Goal: Task Accomplishment & Management: Manage account settings

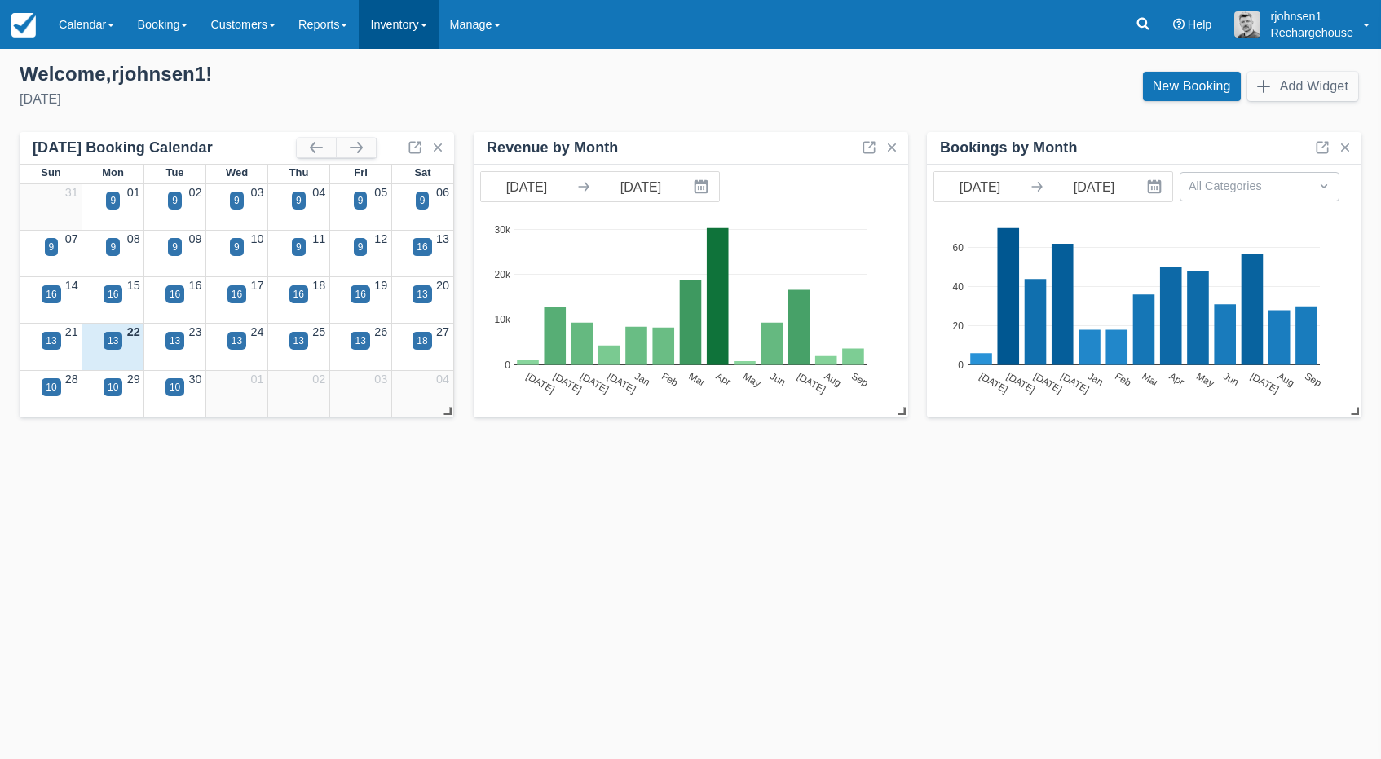
click at [437, 28] on link "Inventory" at bounding box center [398, 24] width 79 height 49
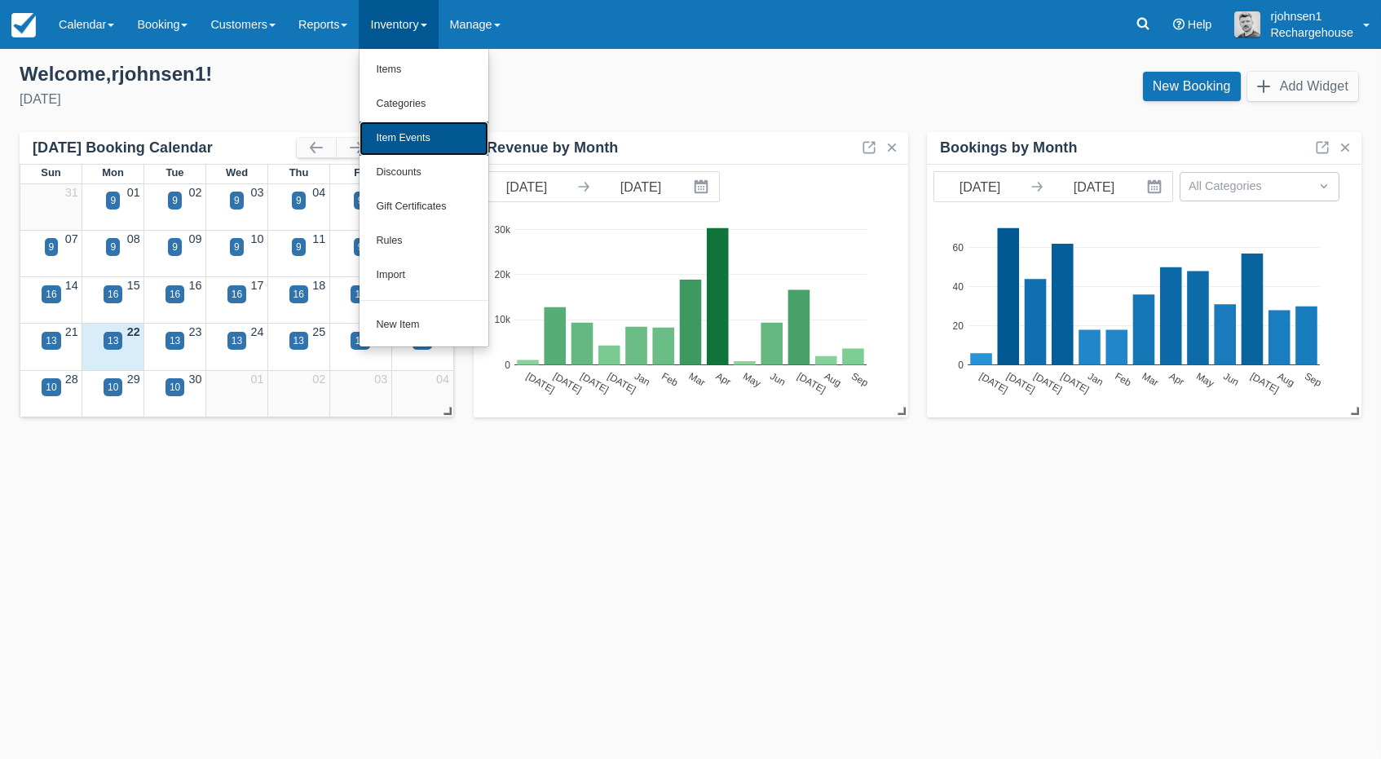
click at [429, 137] on link "Item Events" at bounding box center [424, 138] width 129 height 34
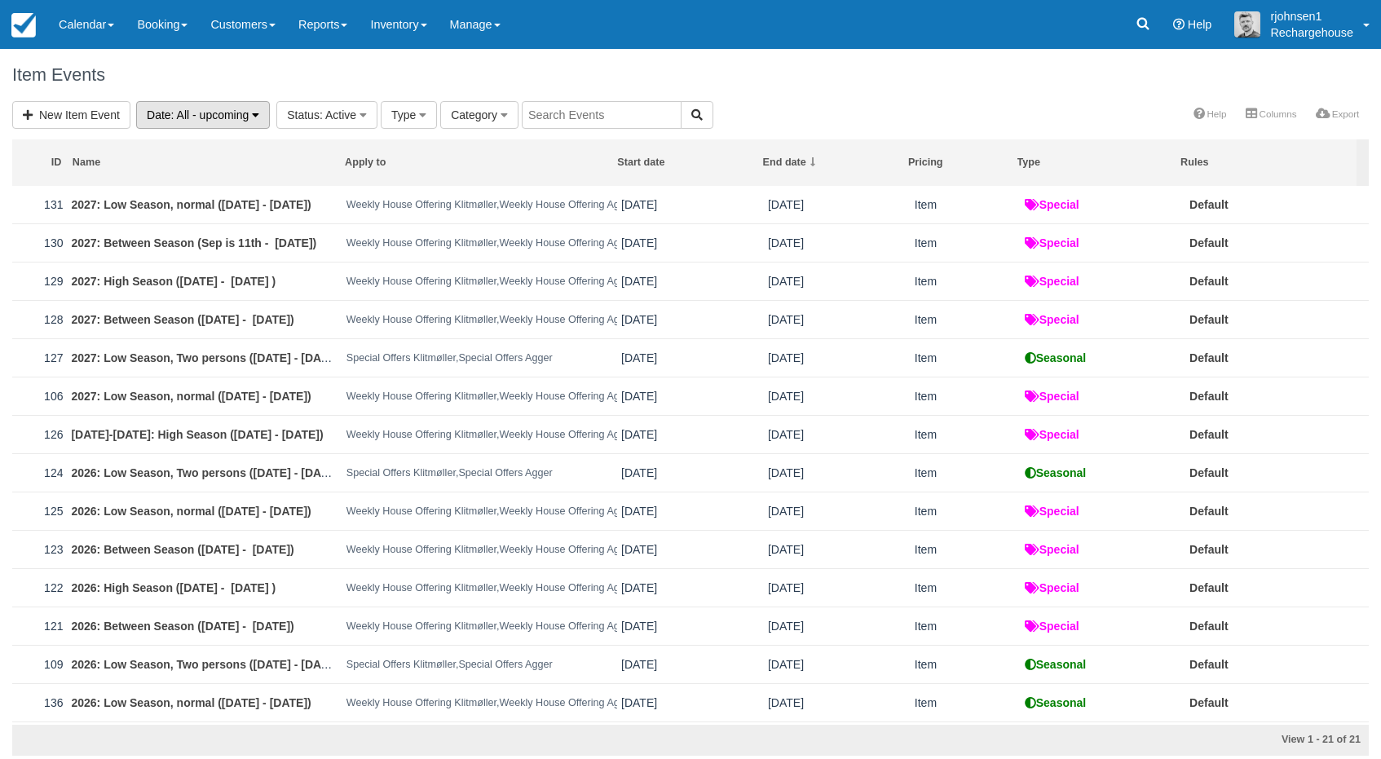
click at [259, 120] on icon "button" at bounding box center [255, 114] width 7 height 11
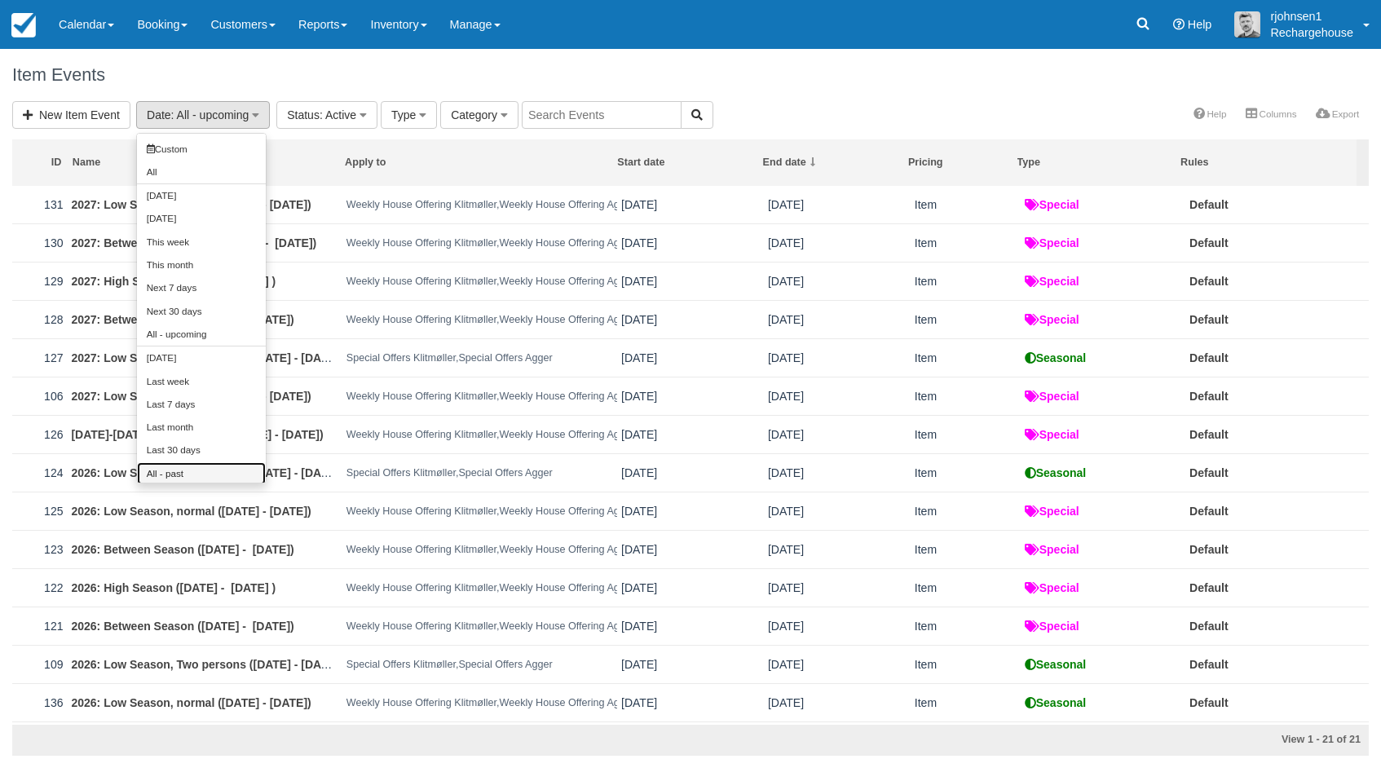
click at [207, 467] on link "All - past" at bounding box center [201, 473] width 129 height 23
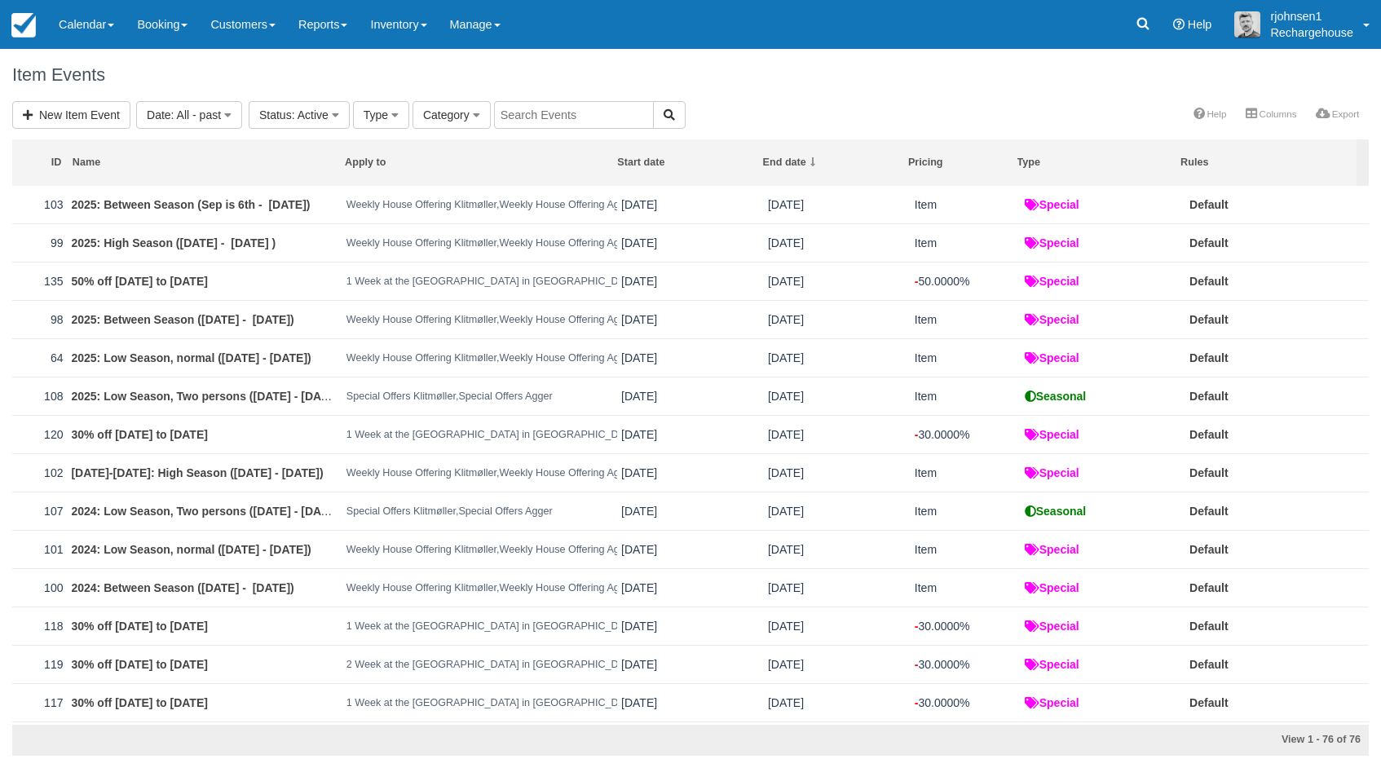
click at [542, 118] on input "text" at bounding box center [574, 115] width 160 height 28
type input "50%"
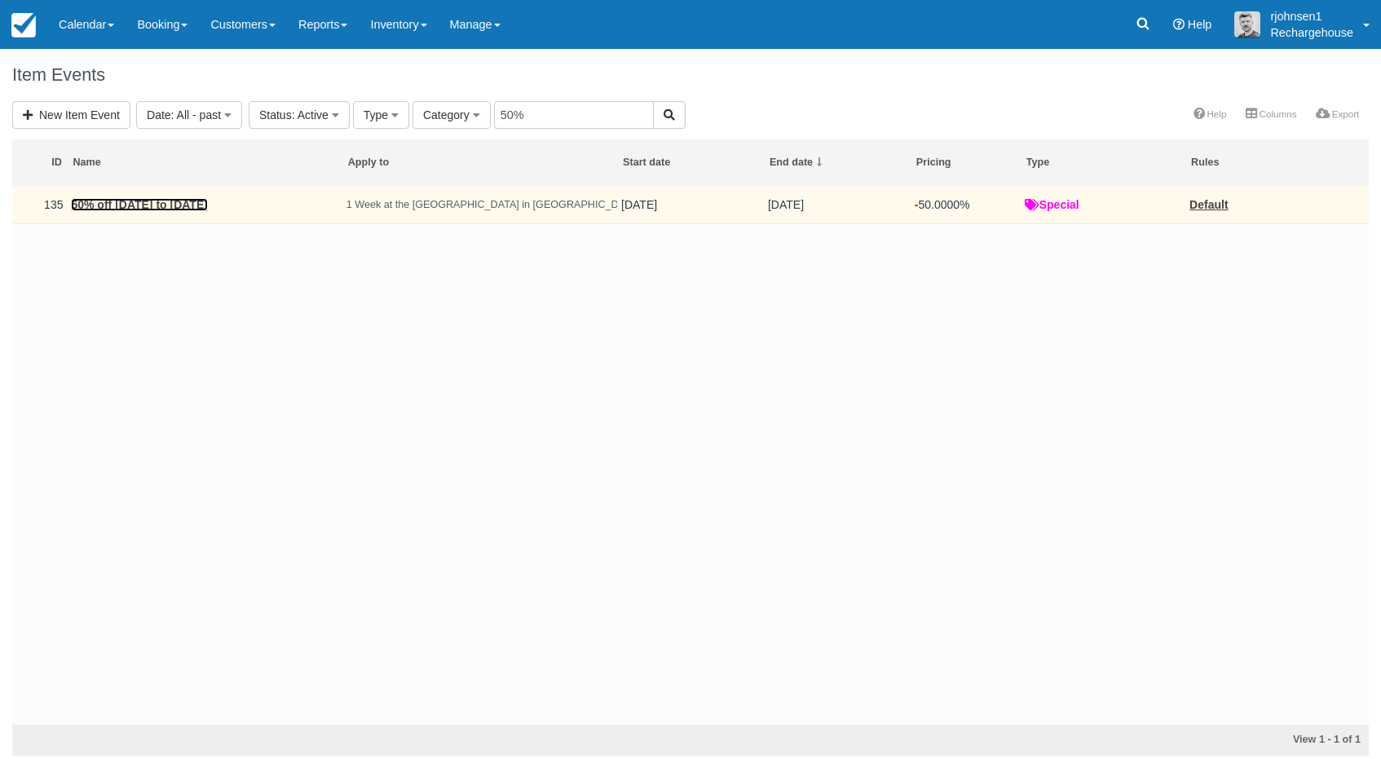
click at [200, 209] on link "50% off June 21 to June 28" at bounding box center [139, 204] width 136 height 13
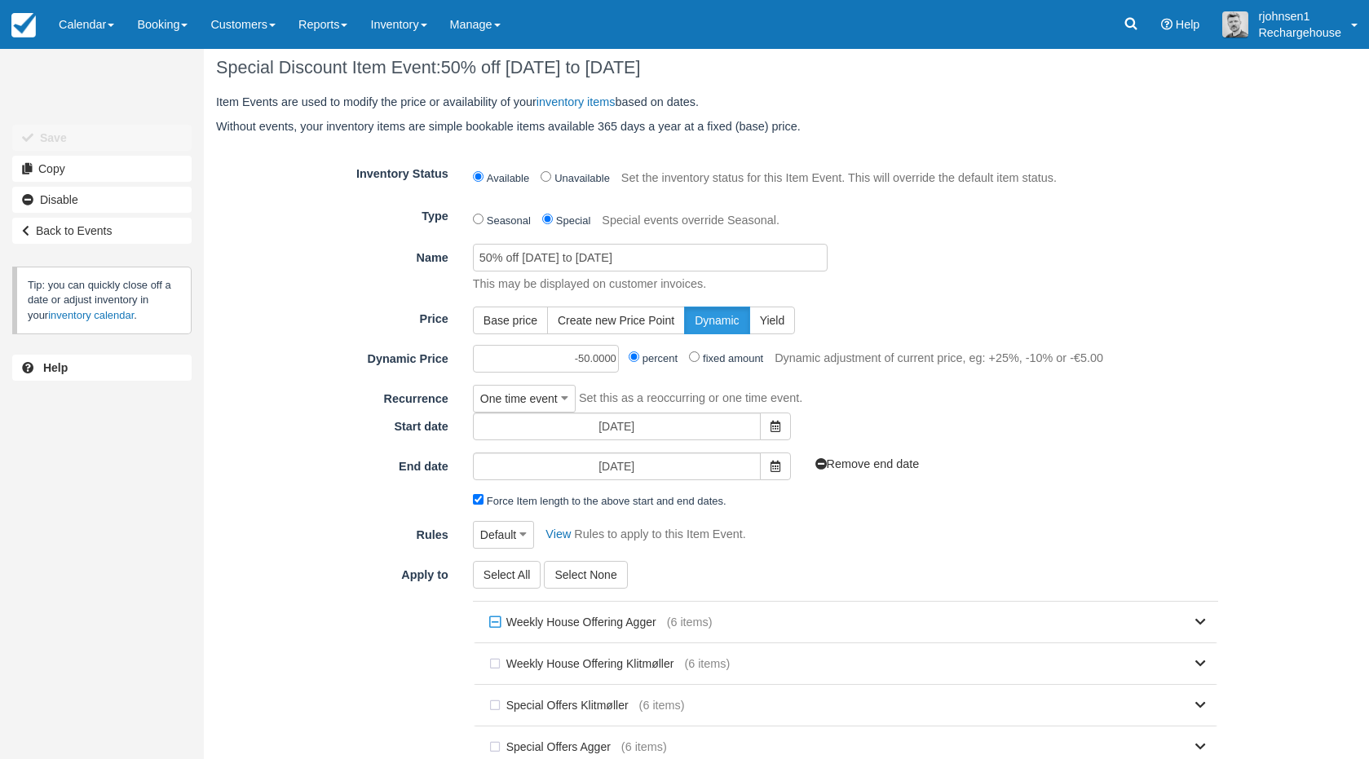
scroll to position [9, 0]
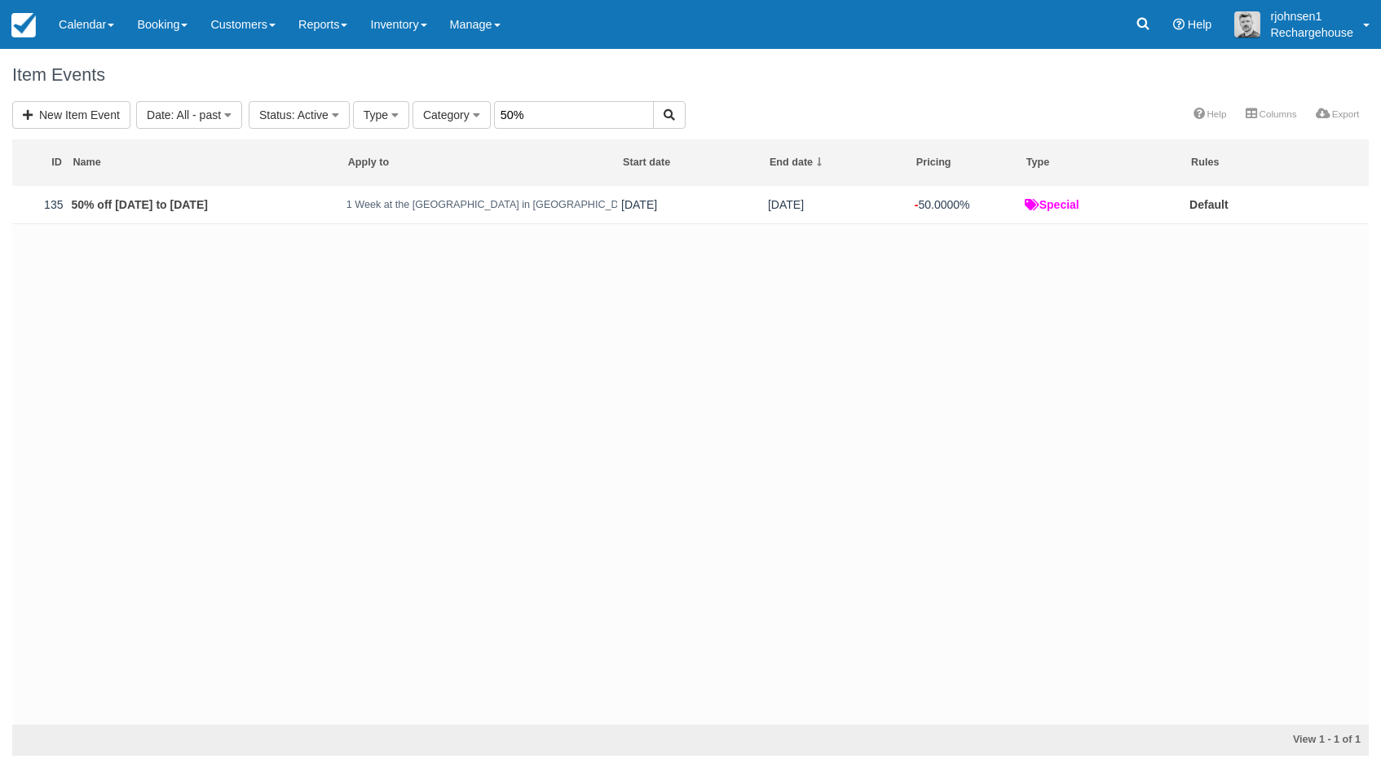
click at [521, 116] on input "50%" at bounding box center [574, 115] width 160 height 28
type input "30%"
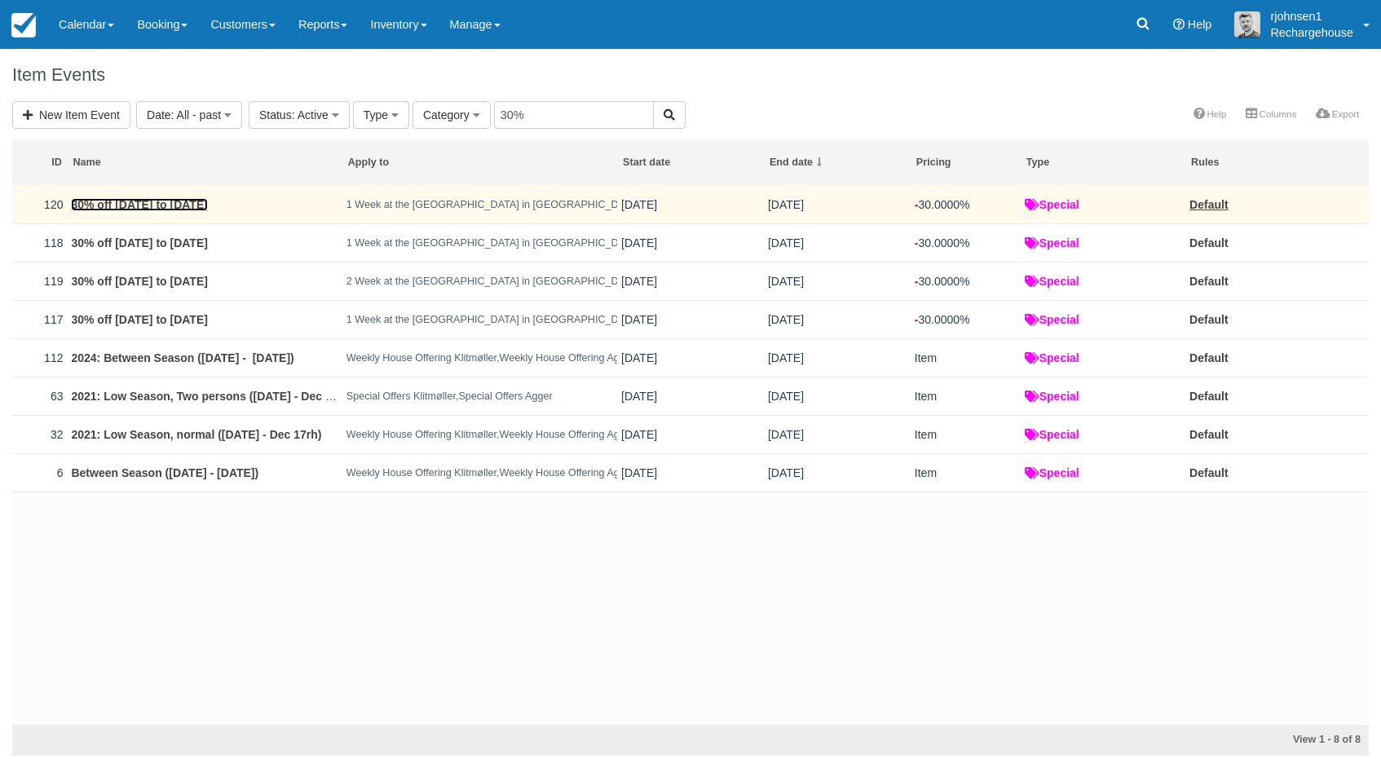
click at [174, 210] on link "30% off [DATE] to [DATE]" at bounding box center [139, 204] width 136 height 13
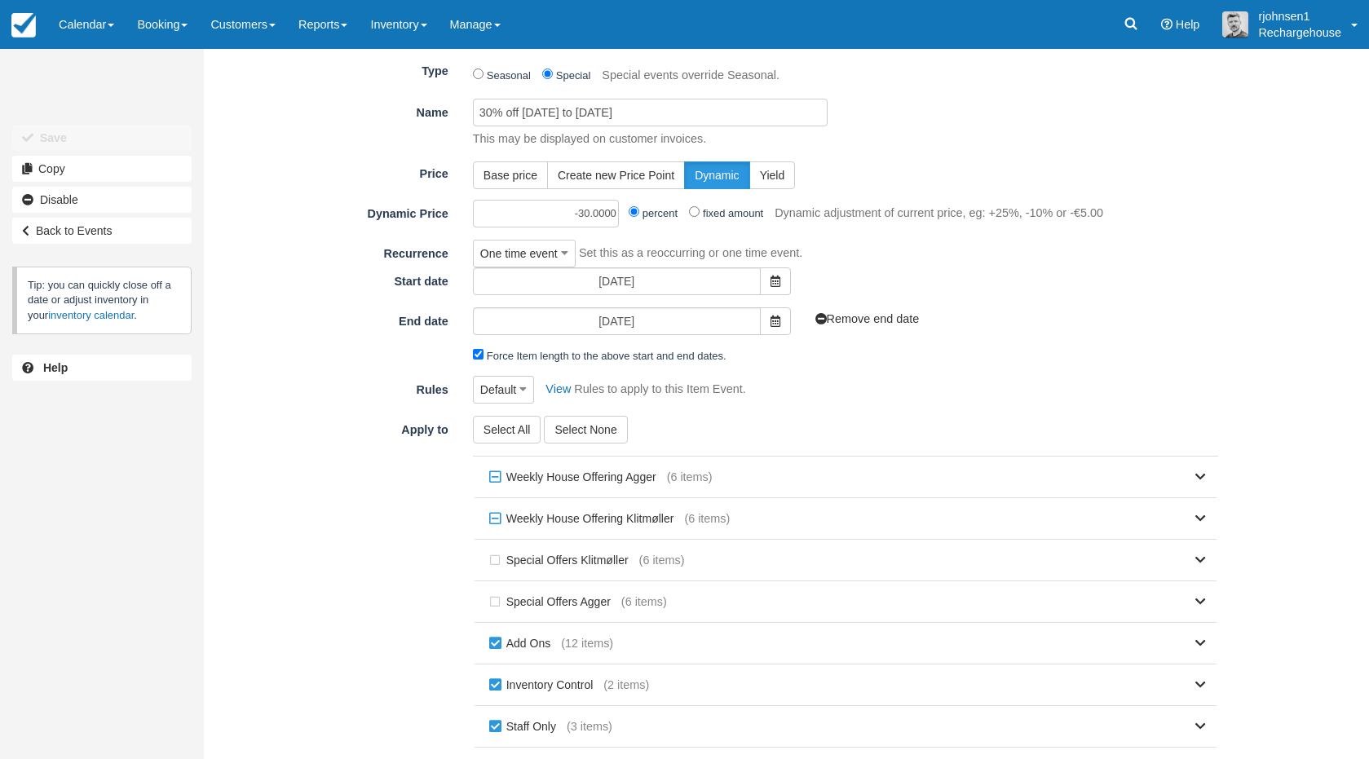
scroll to position [240, 0]
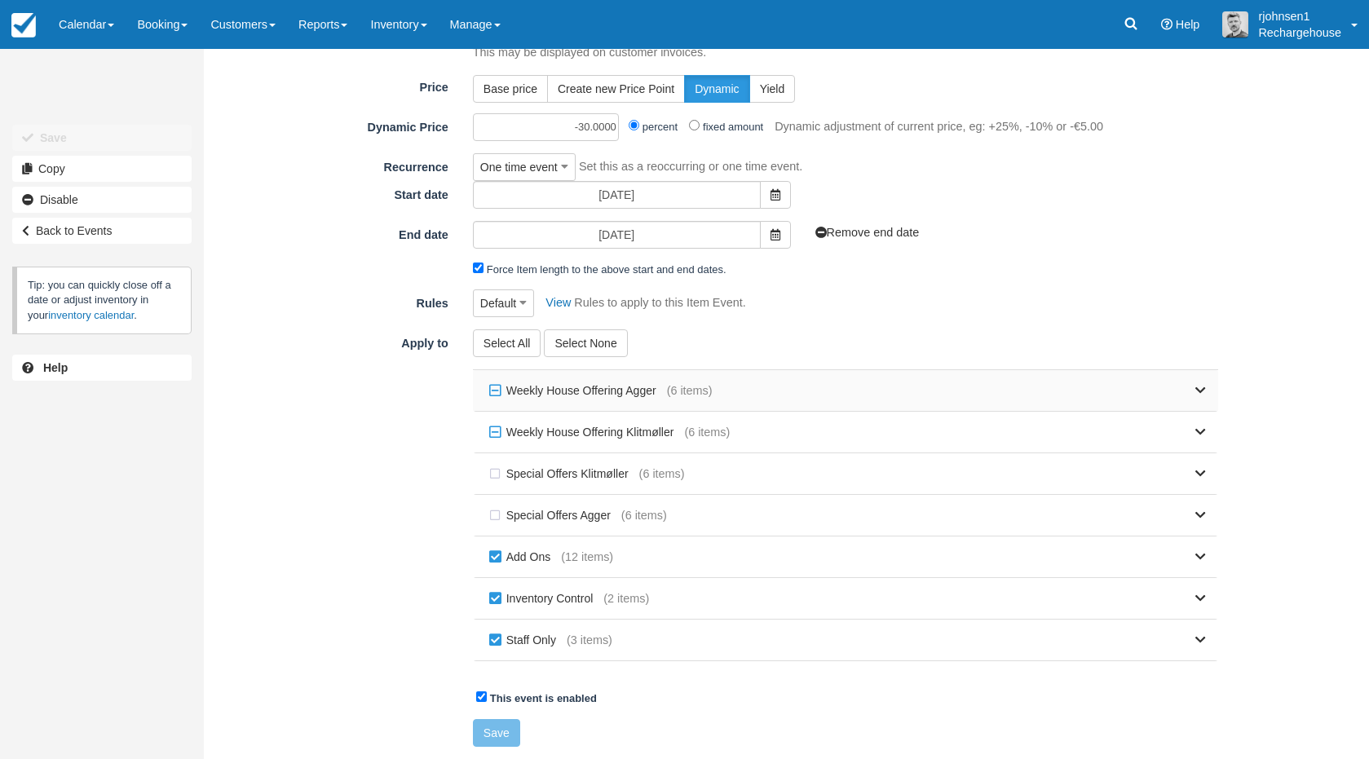
click at [495, 395] on label "Weekly House Offering Agger" at bounding box center [576, 390] width 182 height 24
click at [1206, 391] on div "Weekly House Offering Agger (6 items)" at bounding box center [845, 390] width 745 height 41
click at [1196, 386] on icon at bounding box center [1200, 390] width 11 height 11
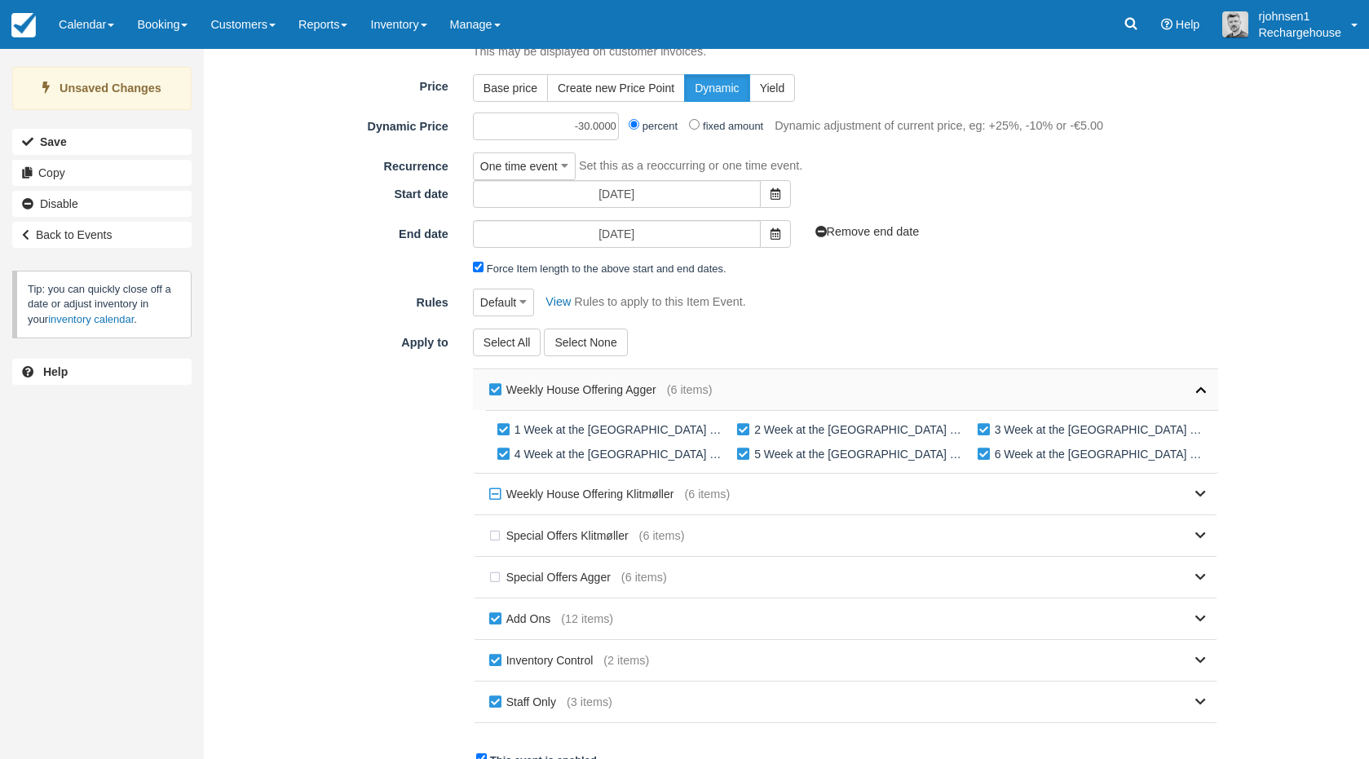
click at [1196, 386] on icon at bounding box center [1200, 389] width 11 height 11
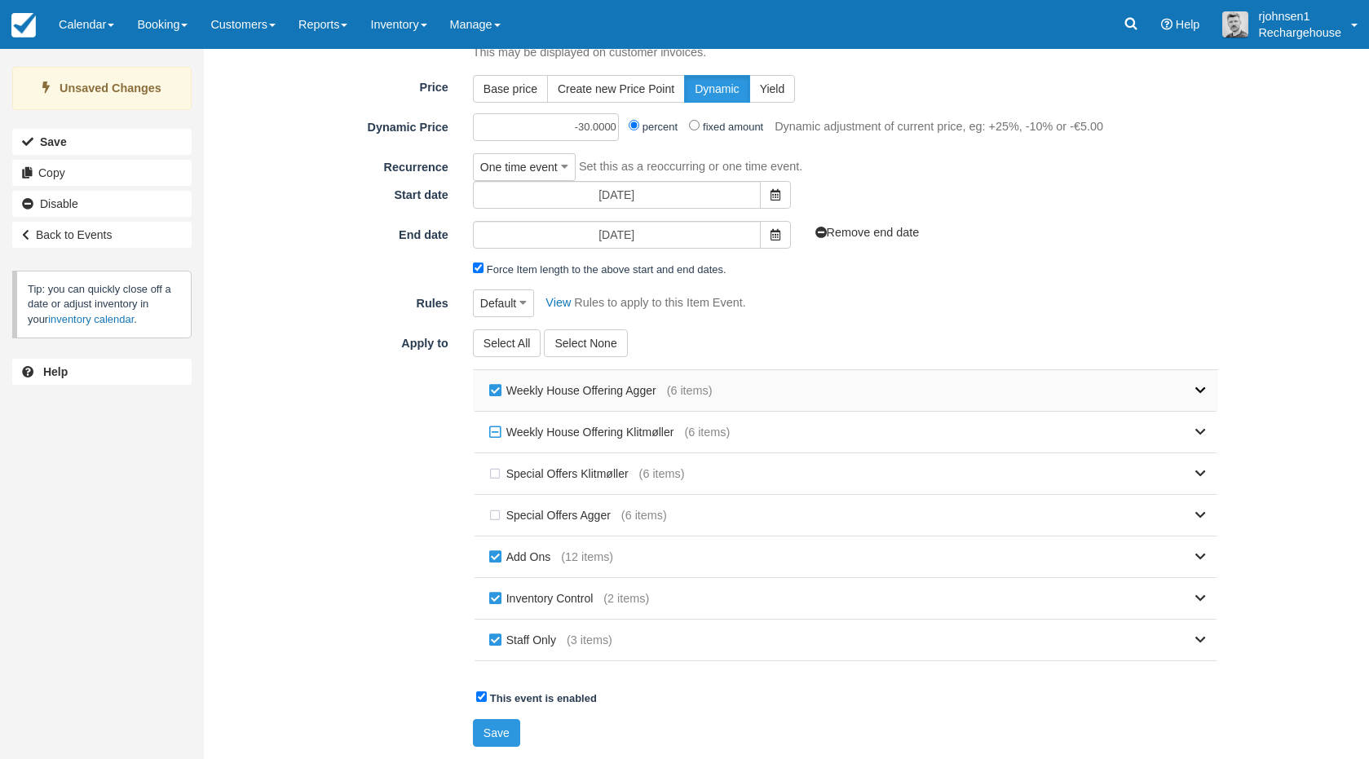
click at [1196, 386] on icon at bounding box center [1200, 390] width 11 height 11
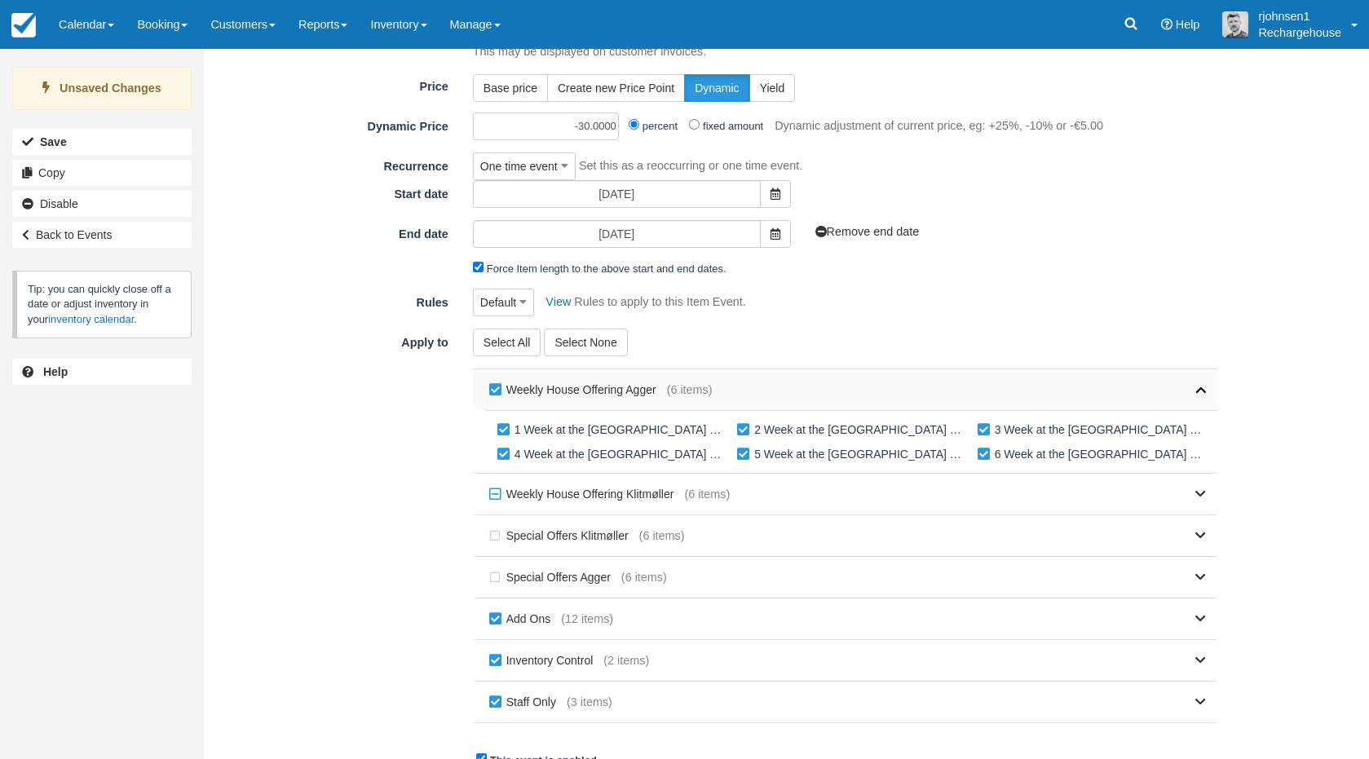
click at [1196, 386] on icon at bounding box center [1200, 389] width 11 height 11
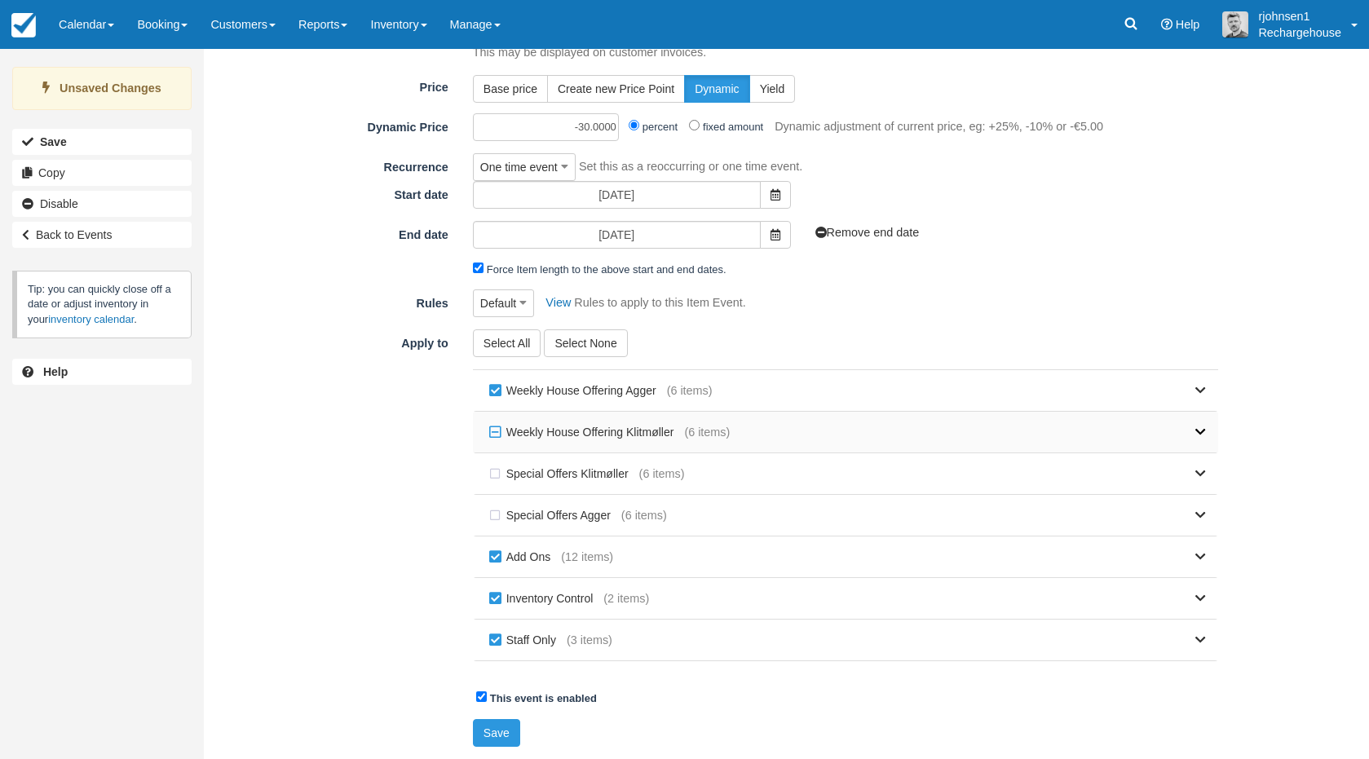
click at [1204, 429] on icon at bounding box center [1200, 431] width 11 height 11
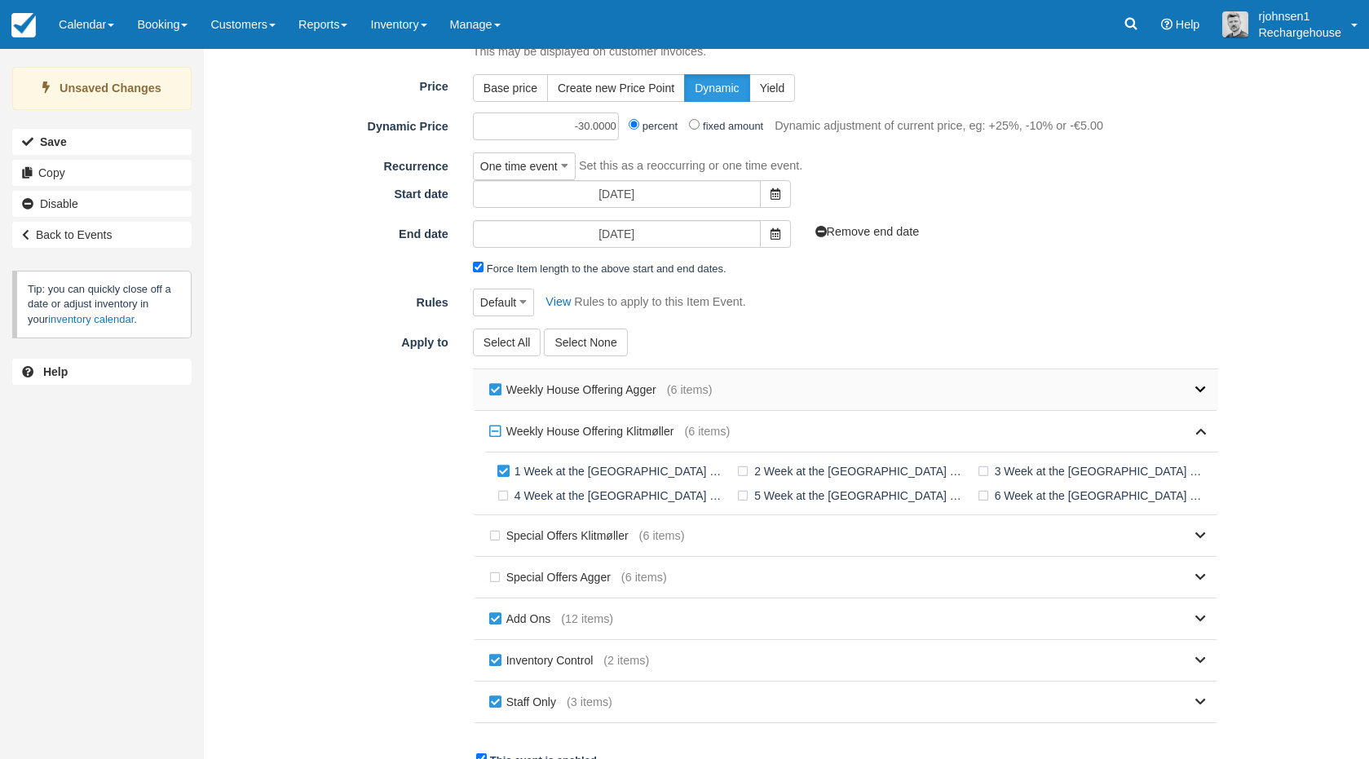
click at [1200, 386] on icon at bounding box center [1200, 389] width 11 height 11
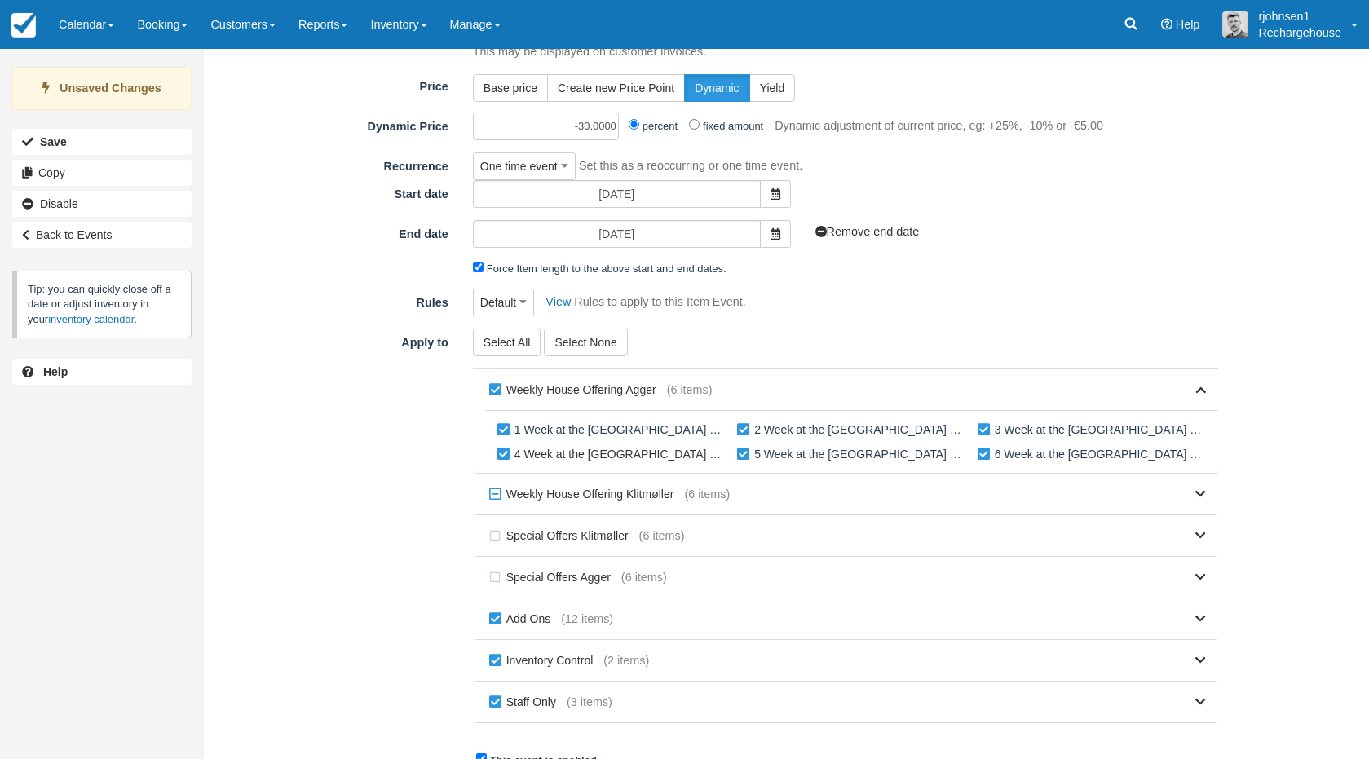
click at [505, 456] on label "4 Week at the [GEOGRAPHIC_DATA] in [GEOGRAPHIC_DATA]" at bounding box center [613, 454] width 240 height 24
checkbox input "false"
click at [740, 458] on label "5 Week at the [GEOGRAPHIC_DATA] in [GEOGRAPHIC_DATA]" at bounding box center [853, 454] width 240 height 24
checkbox input "false"
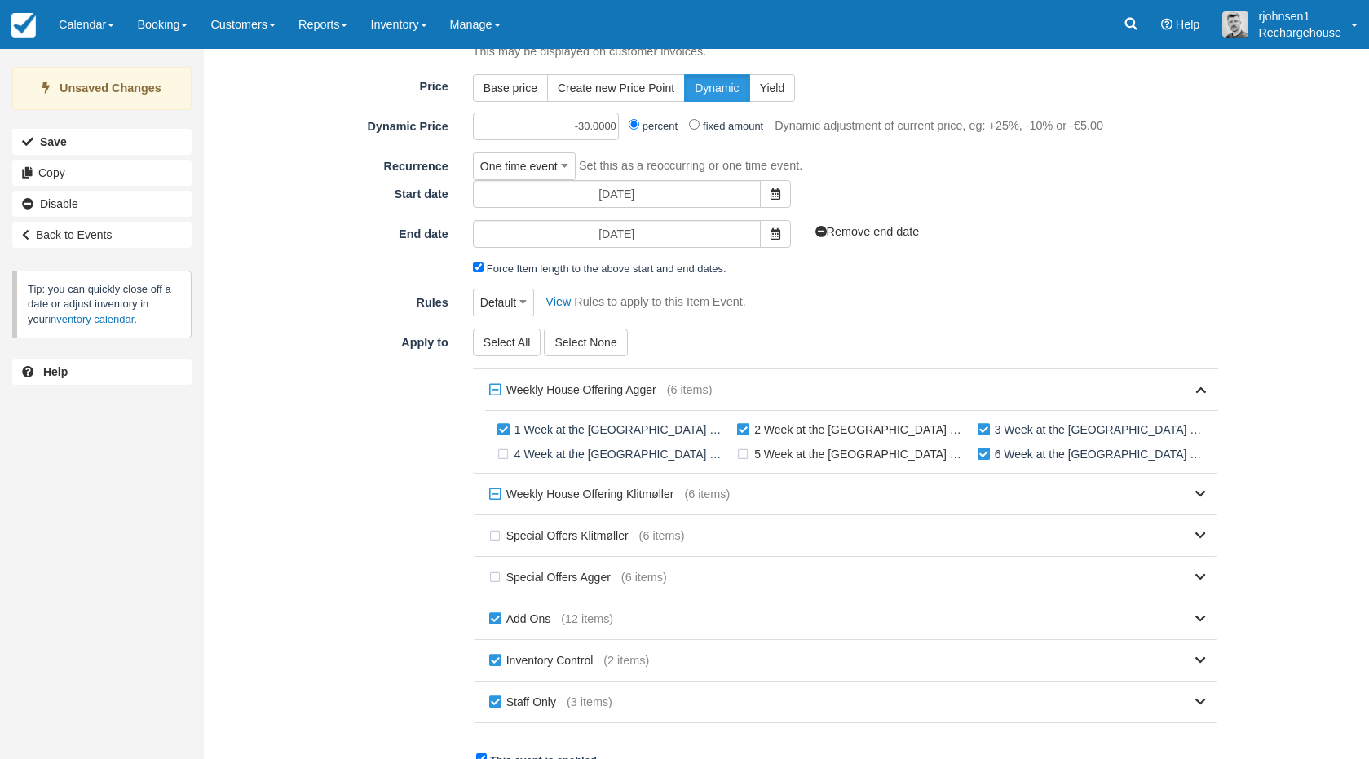
click at [744, 435] on label "2 Week at the [GEOGRAPHIC_DATA] in [GEOGRAPHIC_DATA]" at bounding box center [853, 429] width 240 height 24
checkbox input "false"
click at [980, 430] on label "3 Week at the [GEOGRAPHIC_DATA] in [GEOGRAPHIC_DATA]" at bounding box center [1094, 429] width 240 height 24
checkbox input "false"
click at [981, 453] on label "6 Week at the [GEOGRAPHIC_DATA] in [GEOGRAPHIC_DATA]" at bounding box center [1094, 454] width 240 height 24
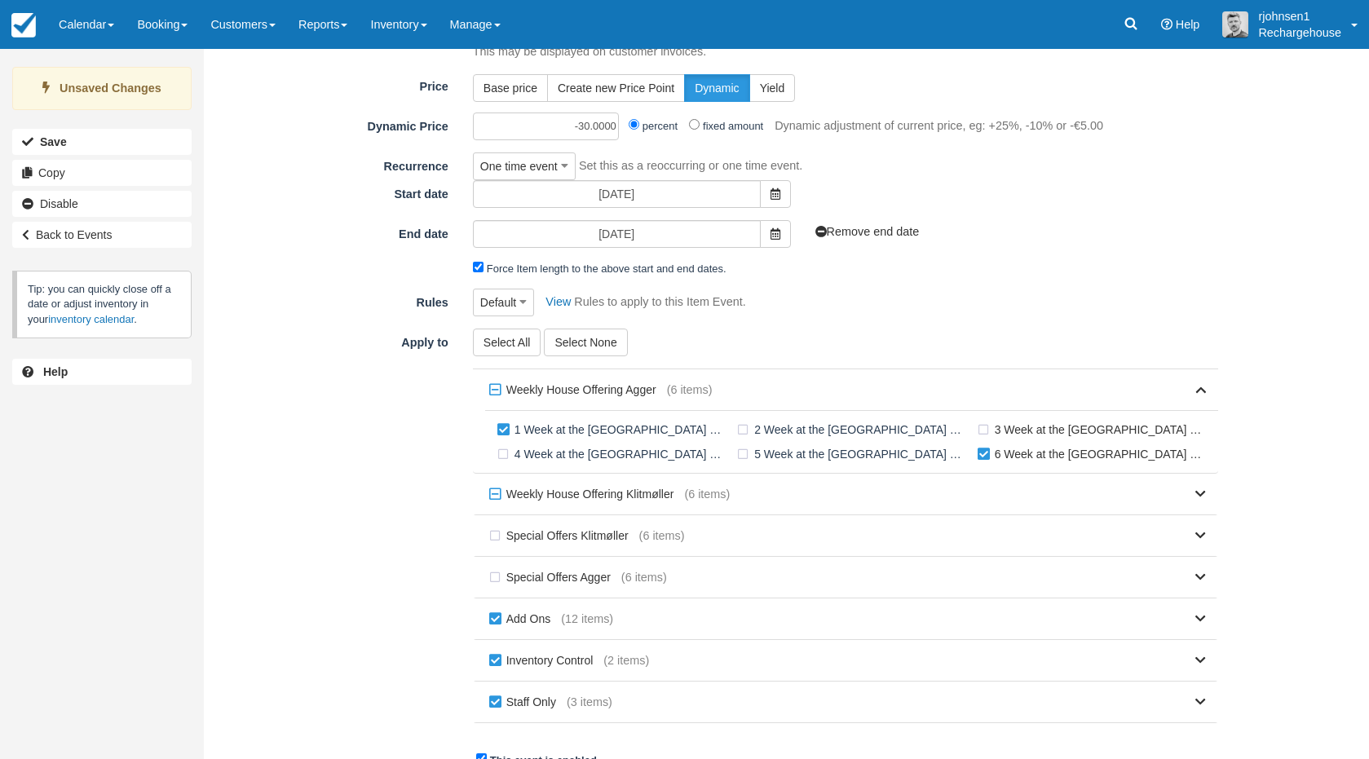
checkbox input "false"
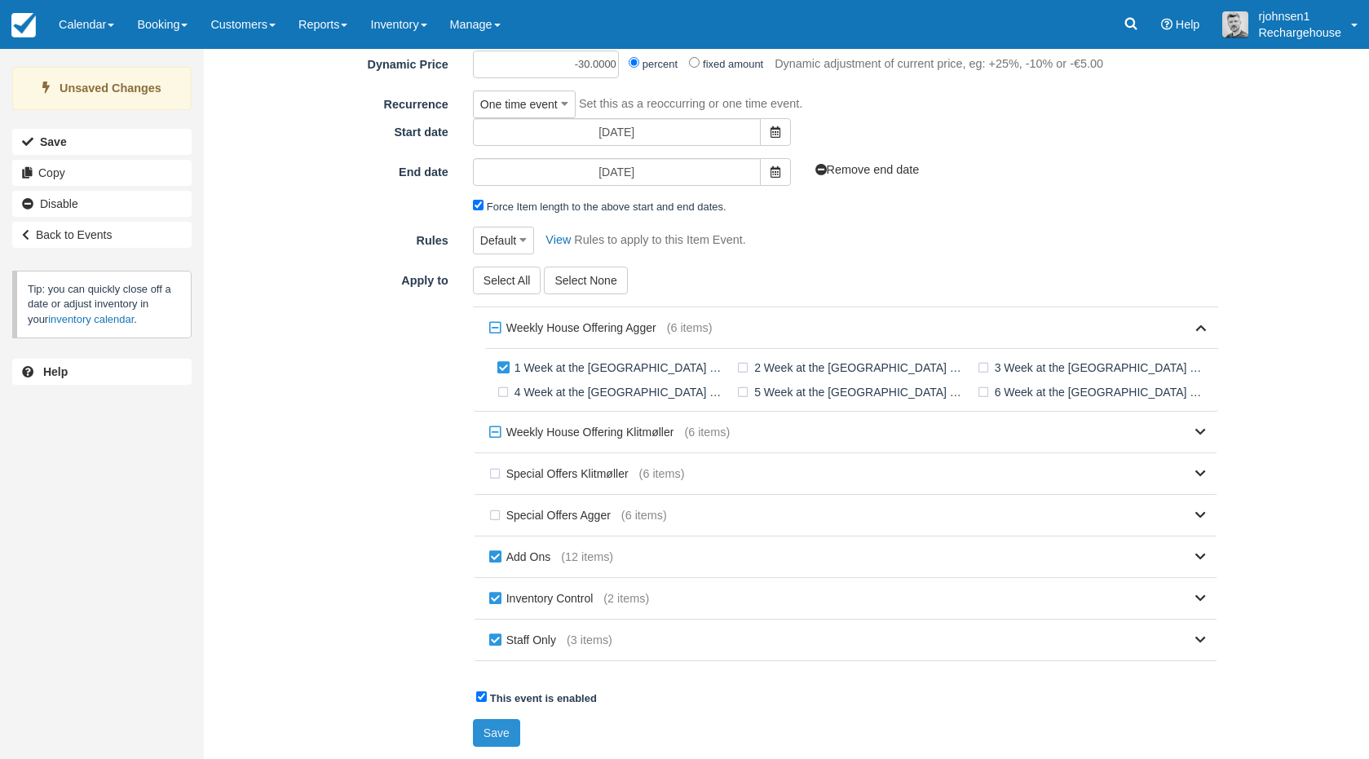
click at [483, 728] on button "Save" at bounding box center [496, 733] width 47 height 28
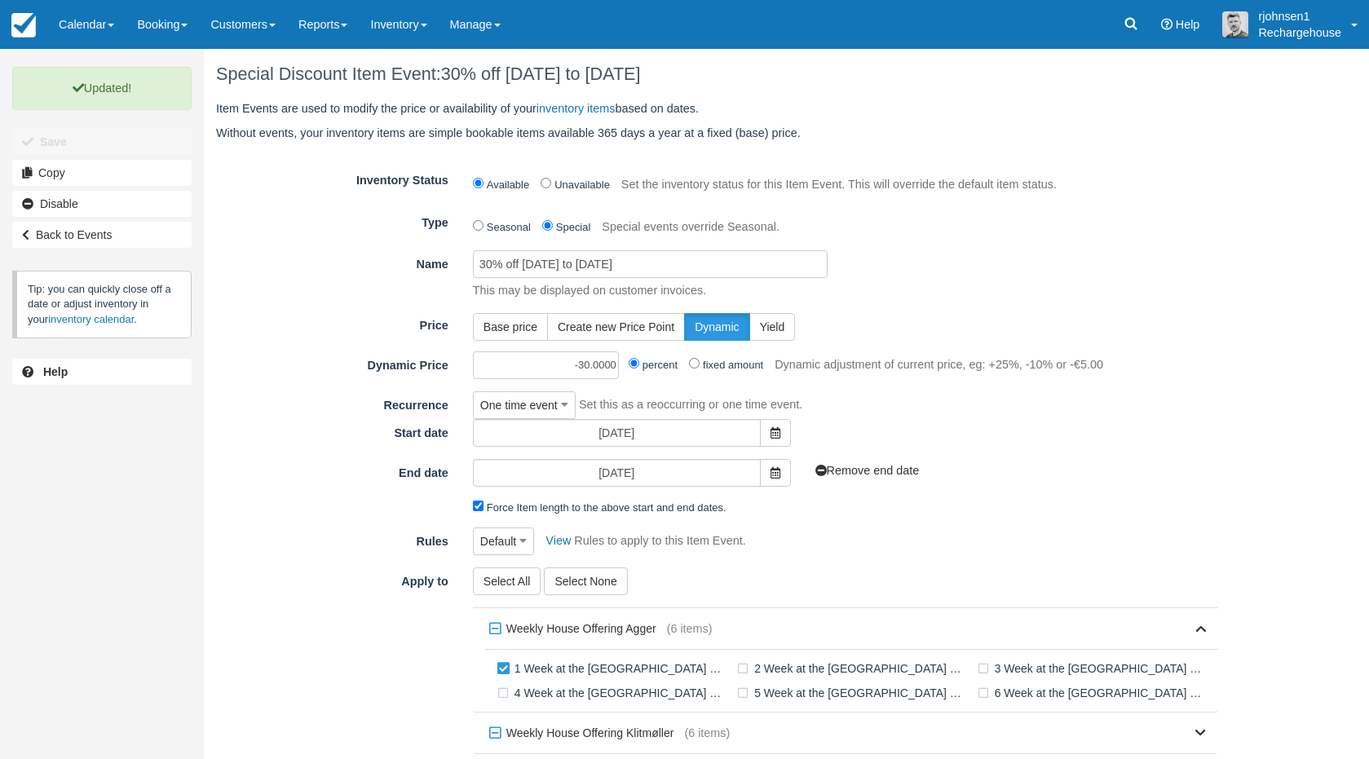
scroll to position [0, 0]
click at [152, 175] on link "Copy" at bounding box center [101, 173] width 179 height 26
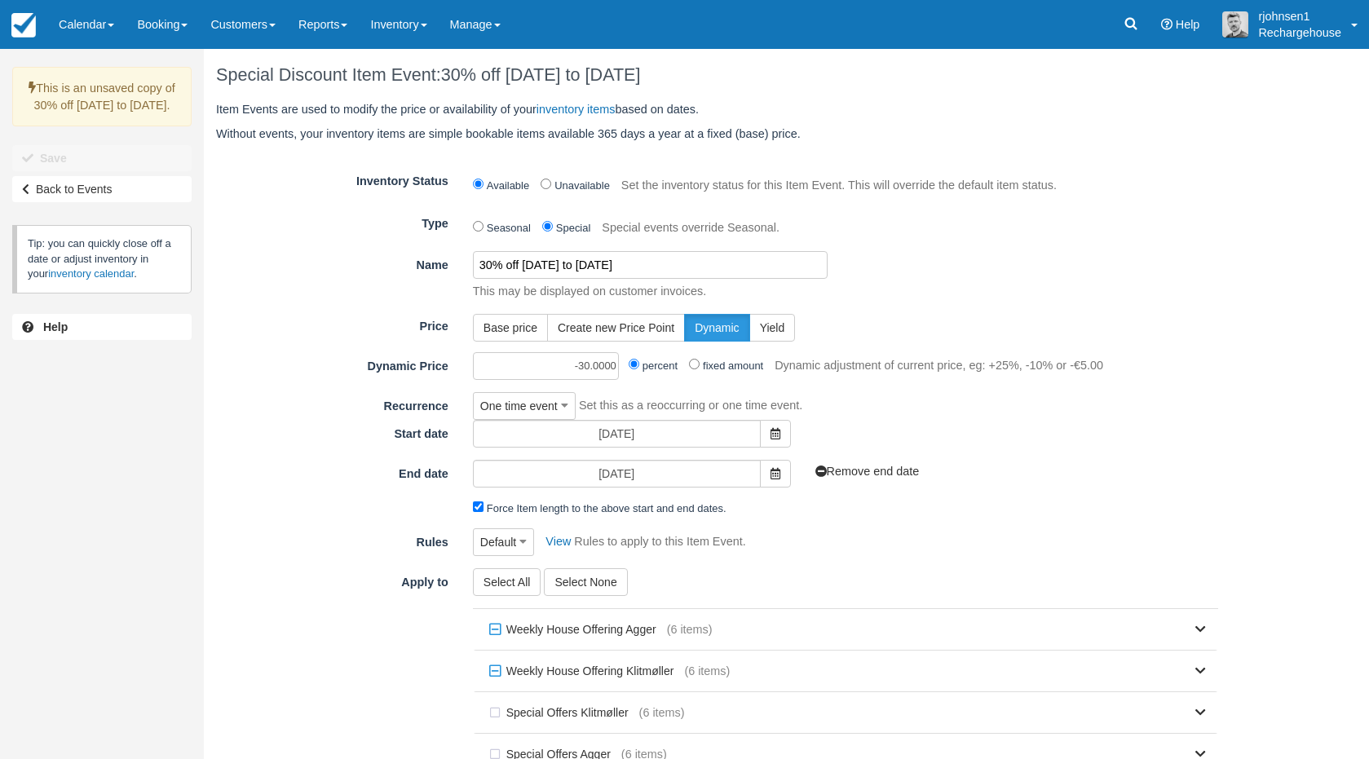
click at [493, 270] on input "30% off [DATE] to [DATE]" at bounding box center [650, 265] width 355 height 28
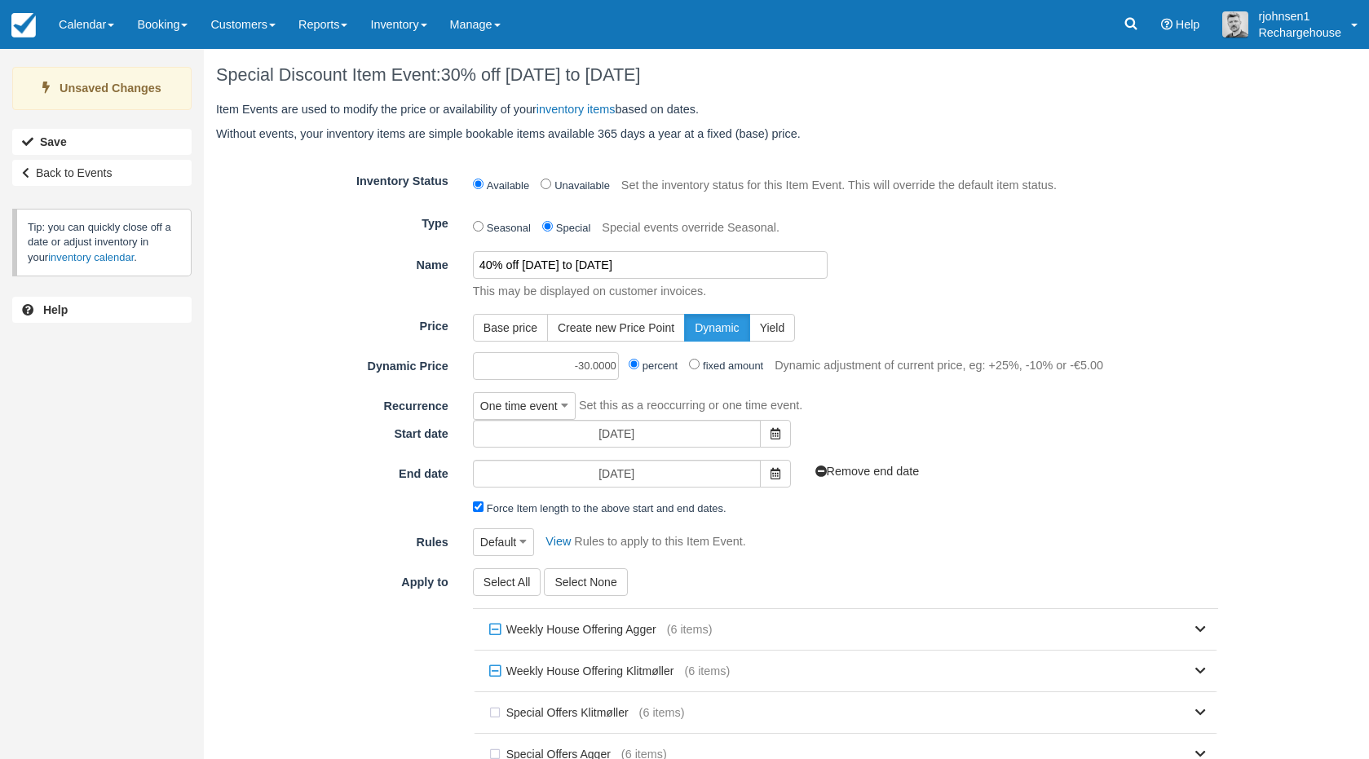
type input "40% off [DATE] to [DATE]"
click at [554, 370] on input "-30.0000" at bounding box center [546, 366] width 146 height 28
type input "-40.0000"
click at [943, 393] on div "One time event One time event Weekly (by day of week) Always (don't expire) Set…" at bounding box center [846, 406] width 770 height 28
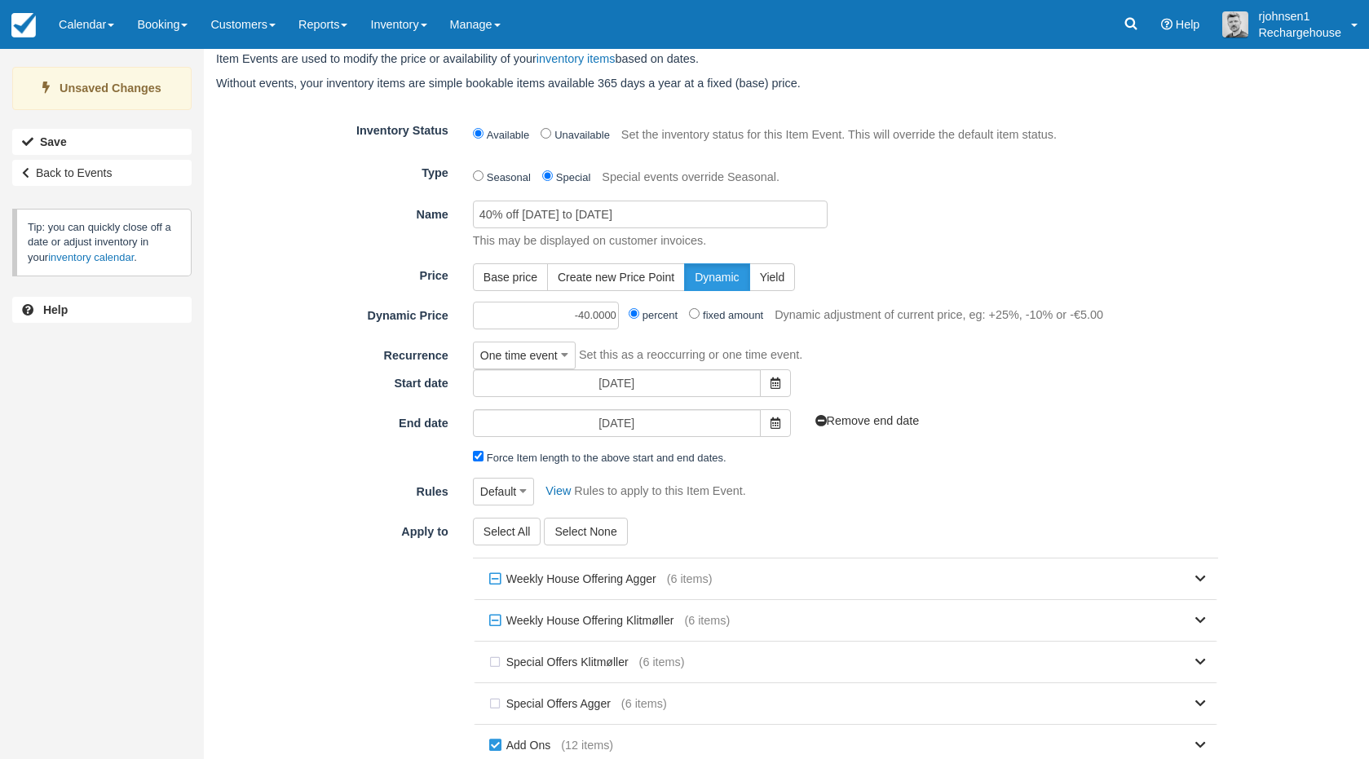
scroll to position [54, 0]
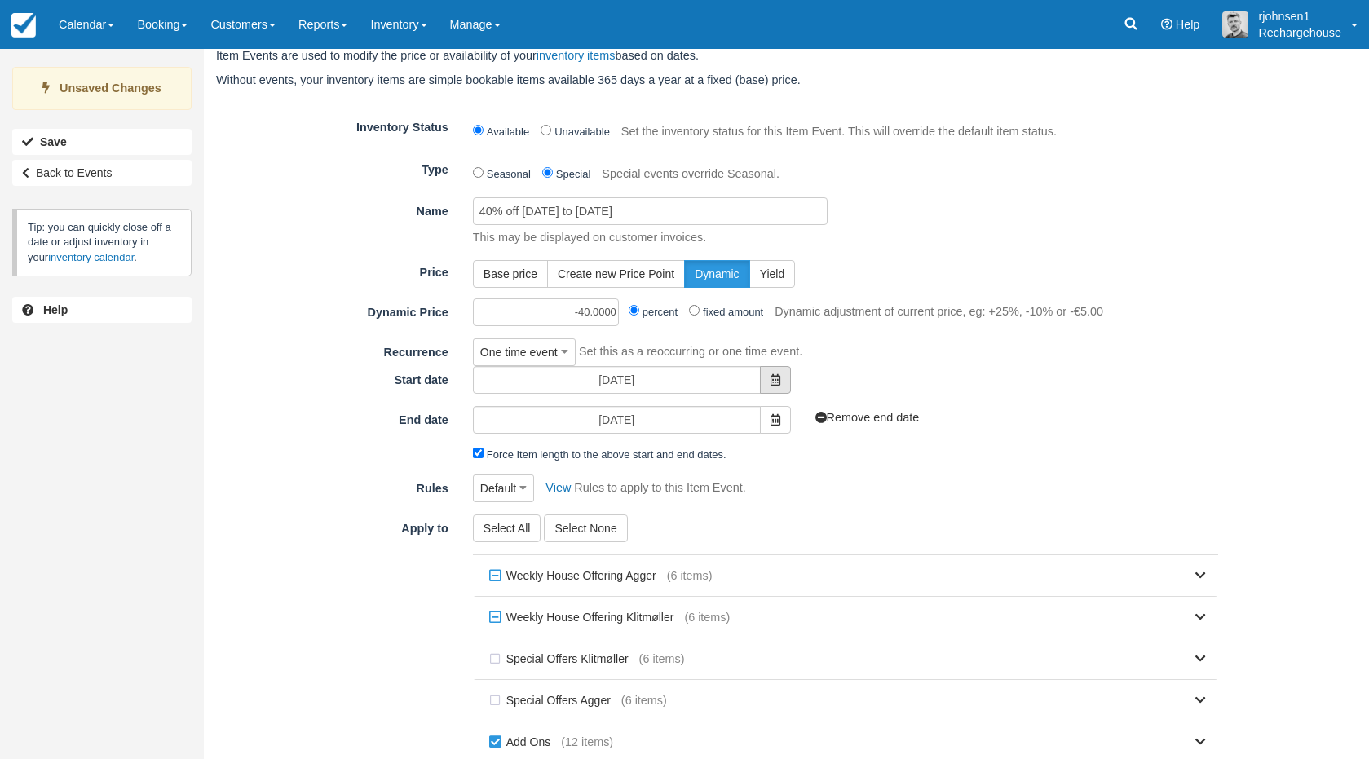
click at [766, 371] on span at bounding box center [775, 380] width 31 height 28
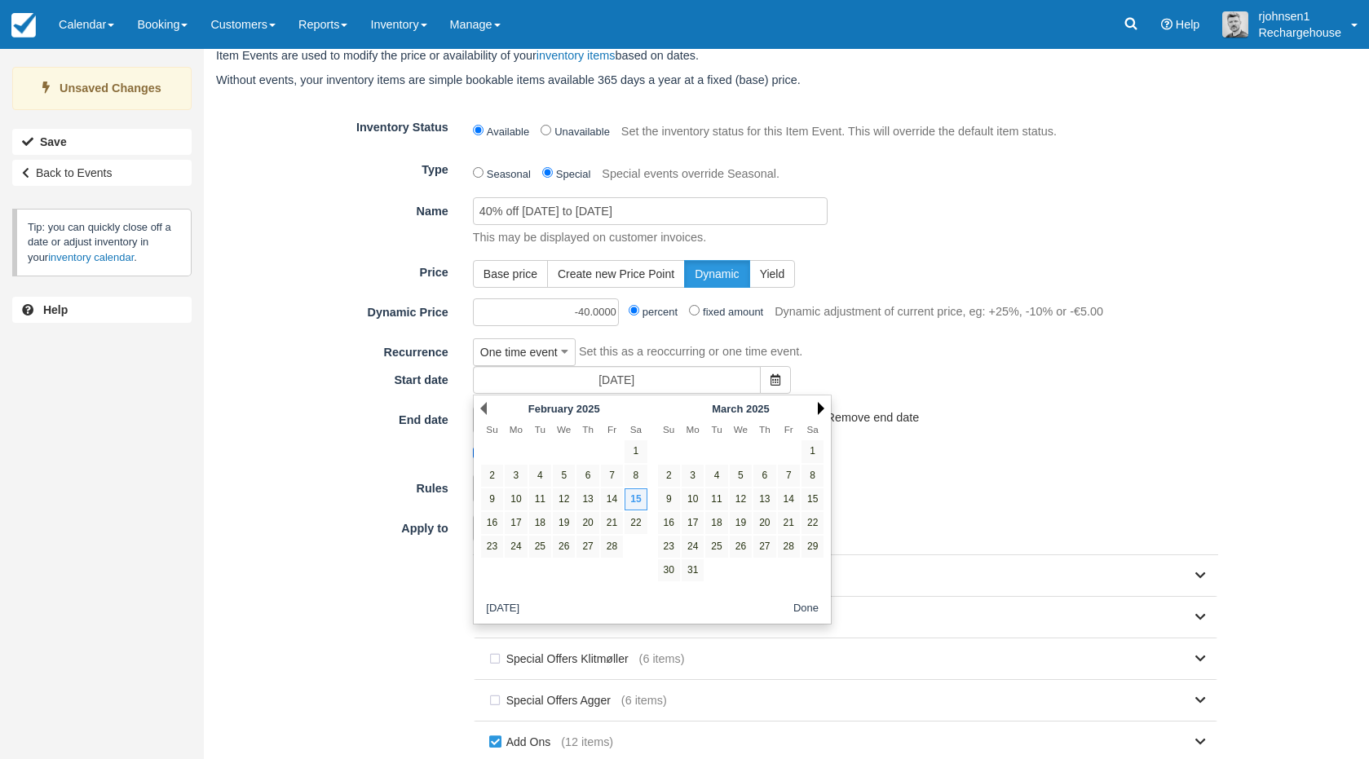
click at [818, 409] on link "Next" at bounding box center [821, 408] width 7 height 13
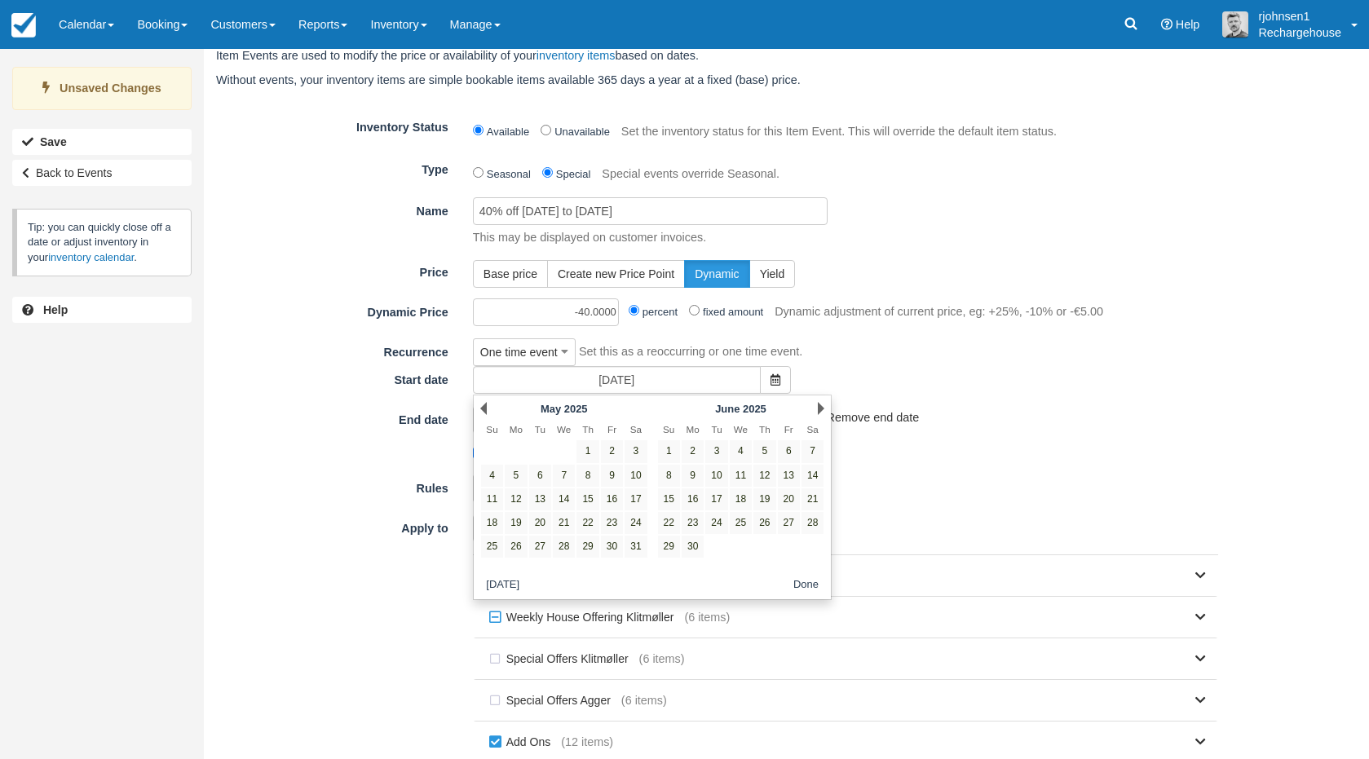
click at [818, 409] on link "Next" at bounding box center [821, 408] width 7 height 13
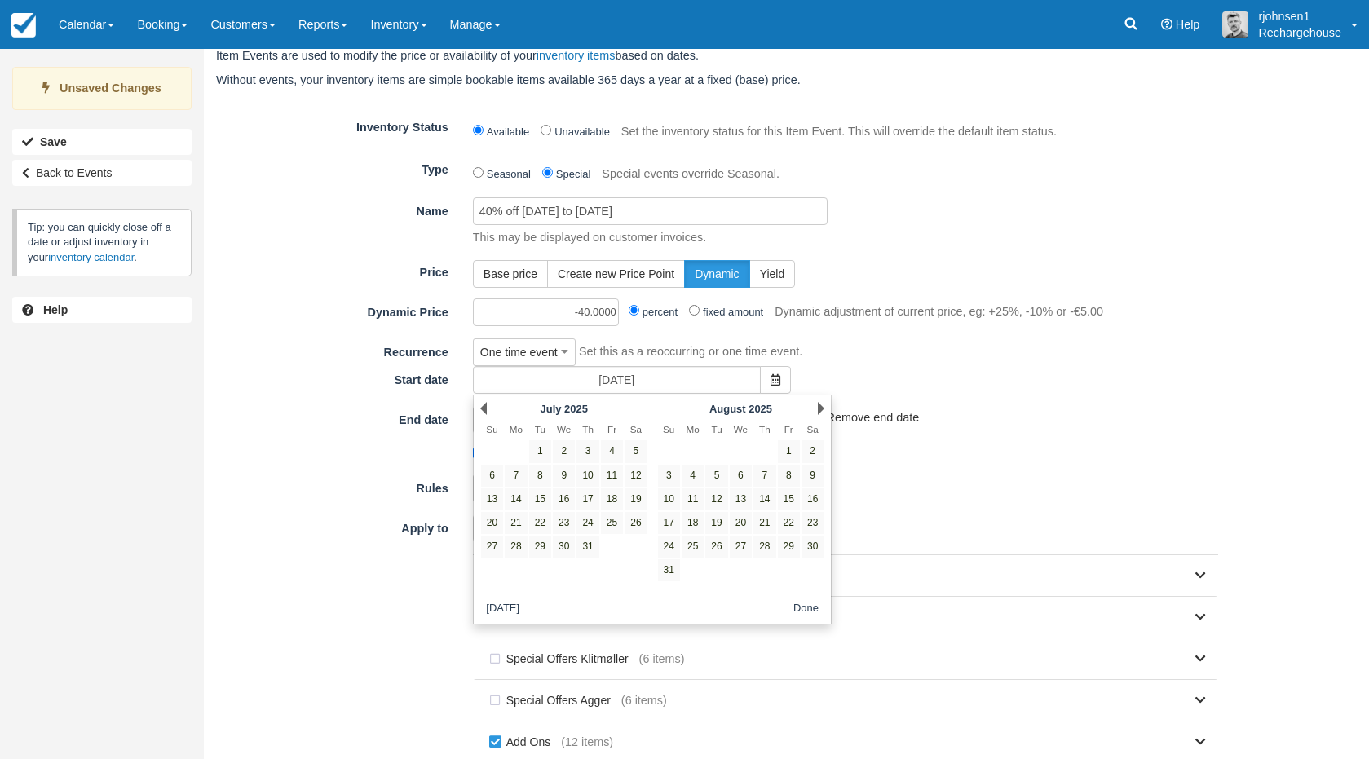
click at [818, 409] on link "Next" at bounding box center [821, 408] width 7 height 13
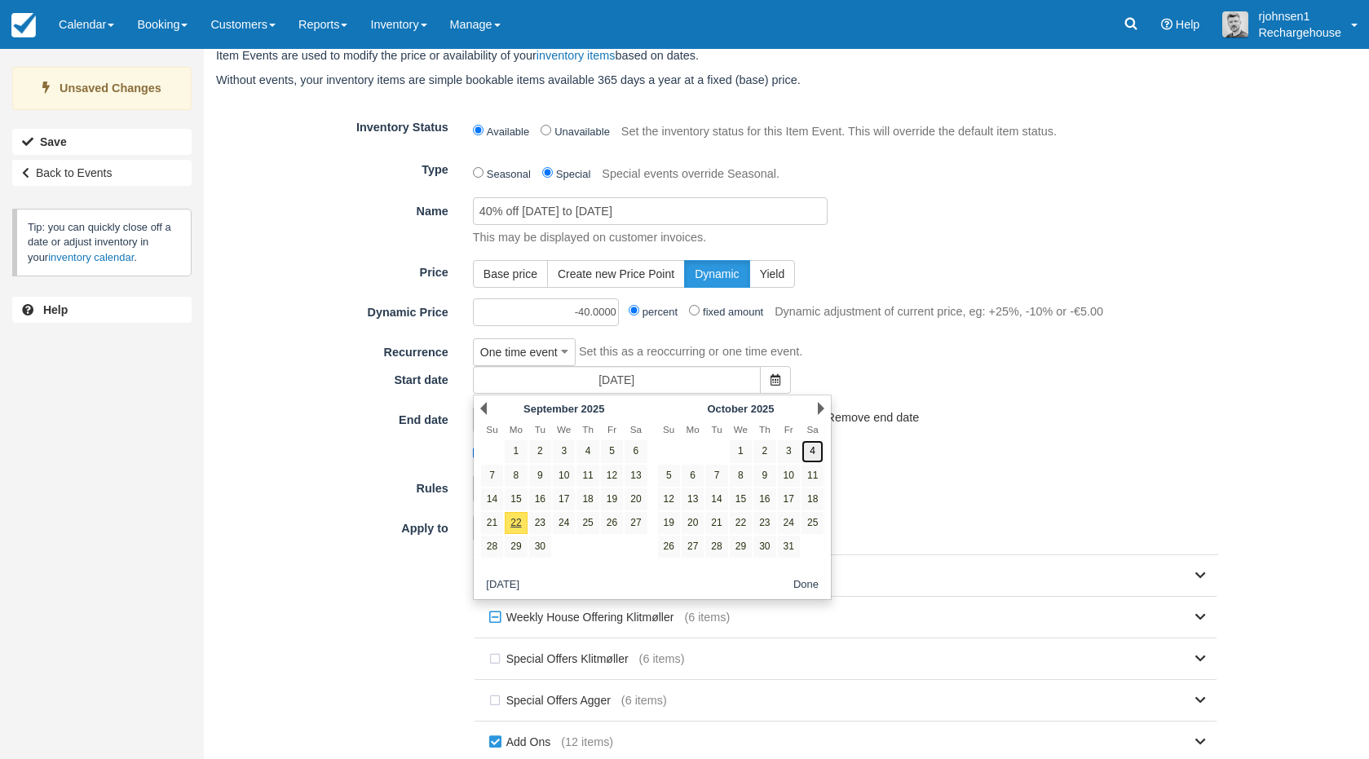
click at [808, 457] on link "4" at bounding box center [813, 451] width 22 height 22
type input "[DATE]"
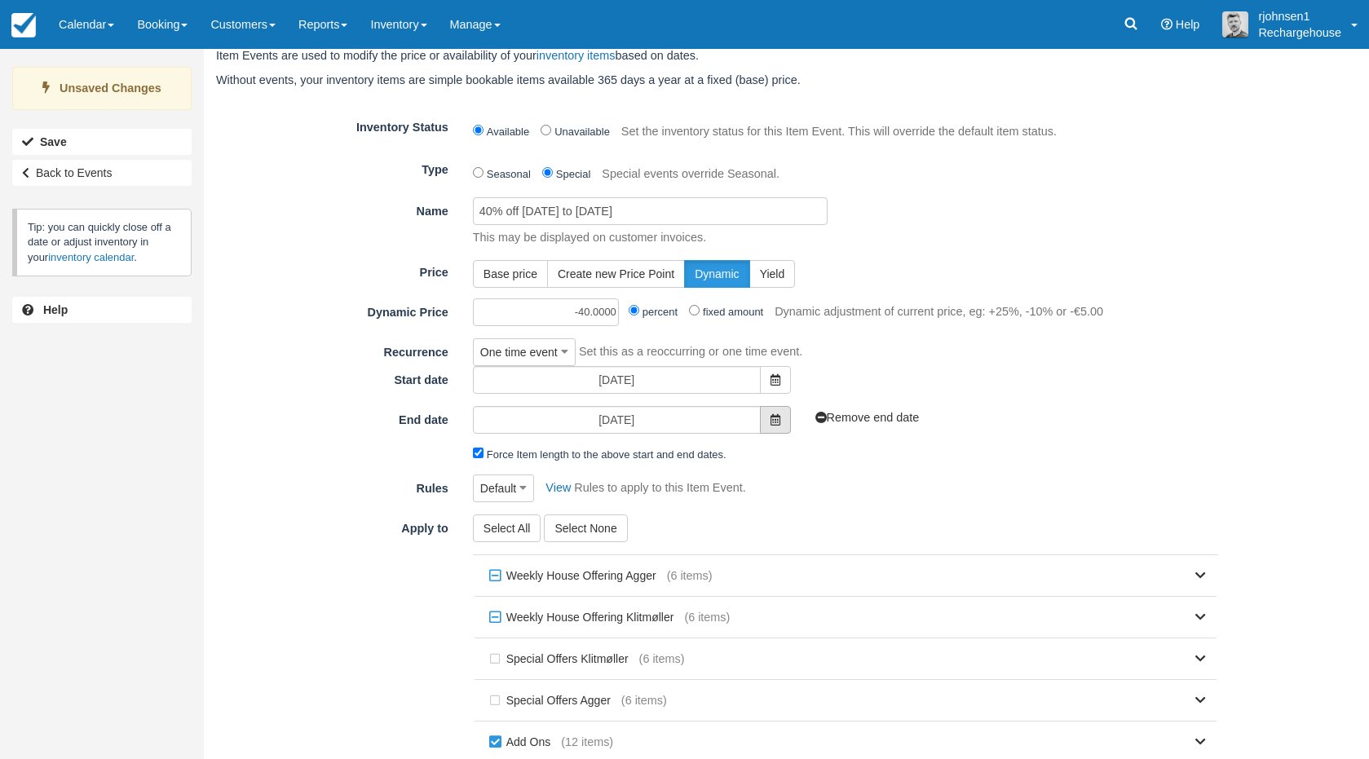
click at [779, 427] on span at bounding box center [775, 420] width 31 height 28
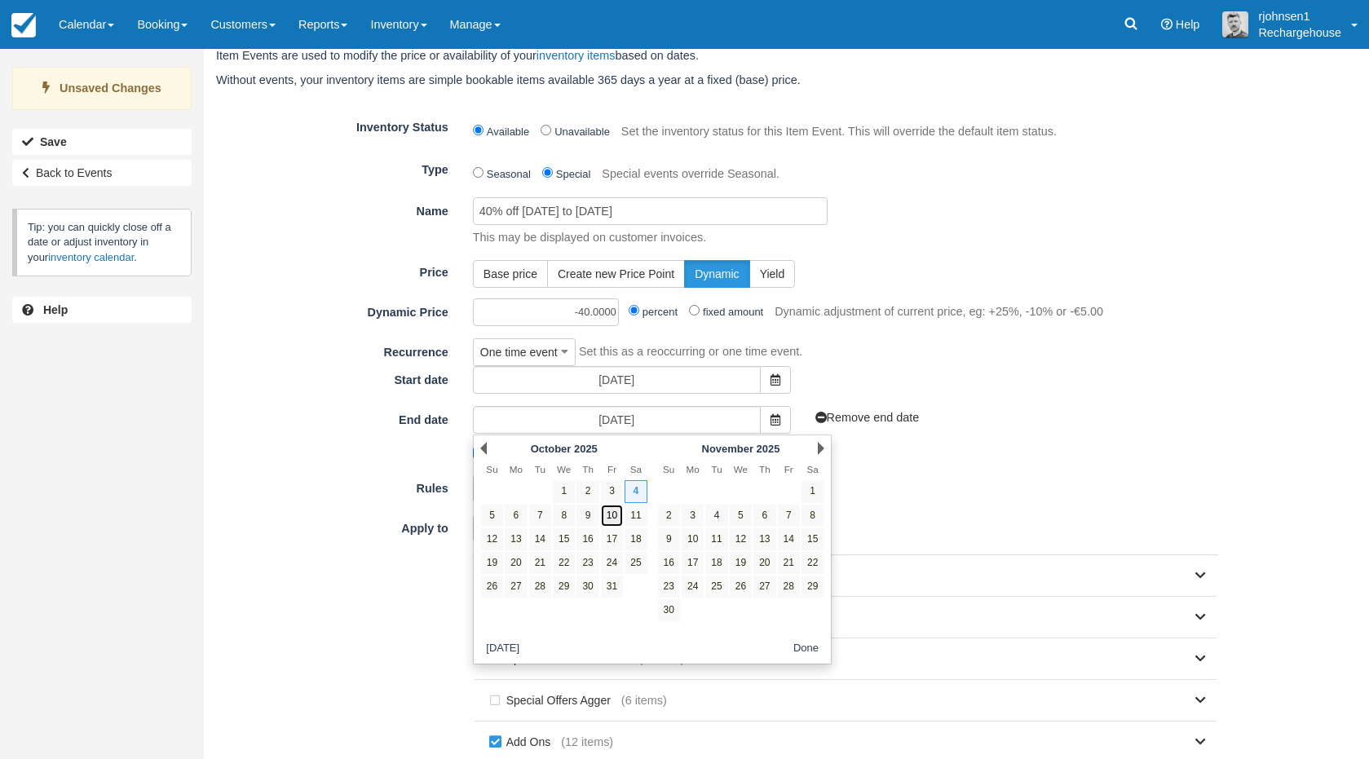
click at [616, 511] on link "10" at bounding box center [612, 516] width 22 height 22
type input "[DATE]"
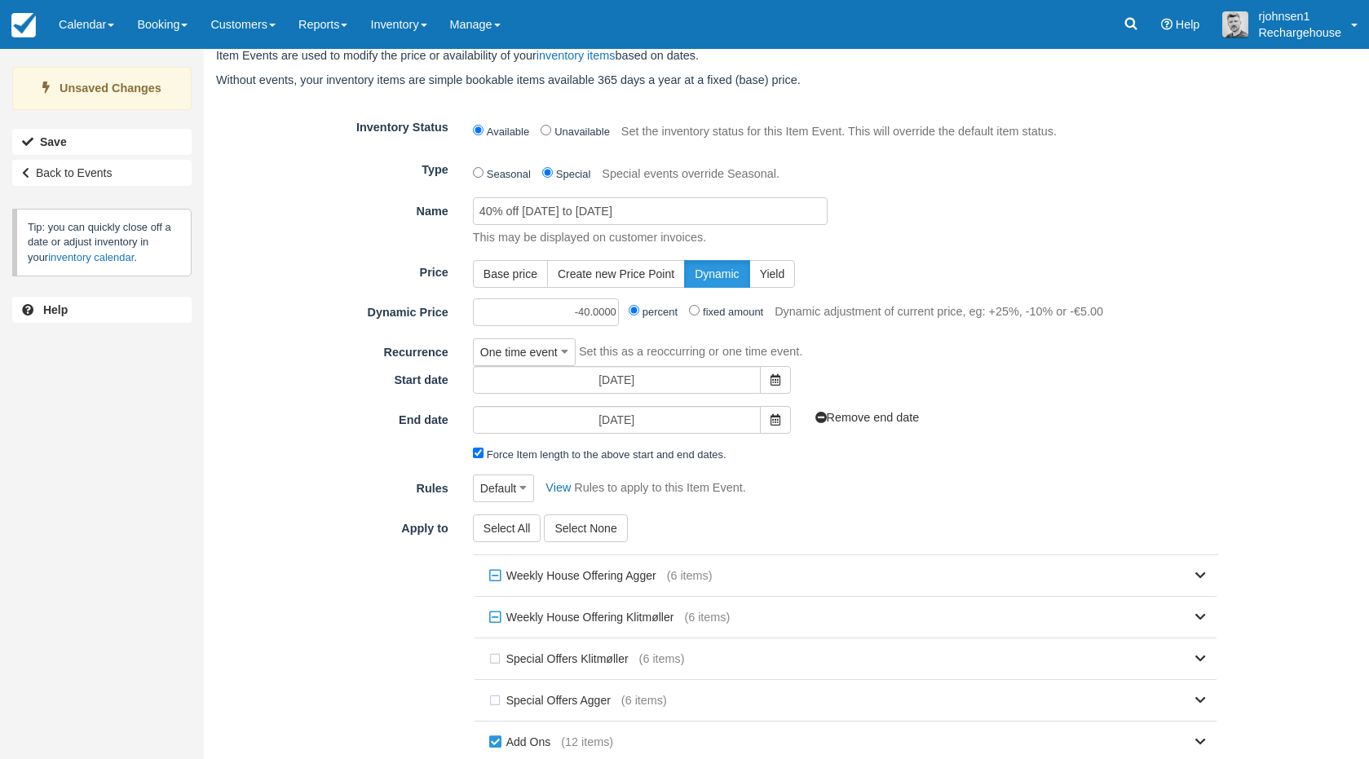
click at [950, 450] on div "Force Item length to the above start and end dates." at bounding box center [846, 454] width 770 height 17
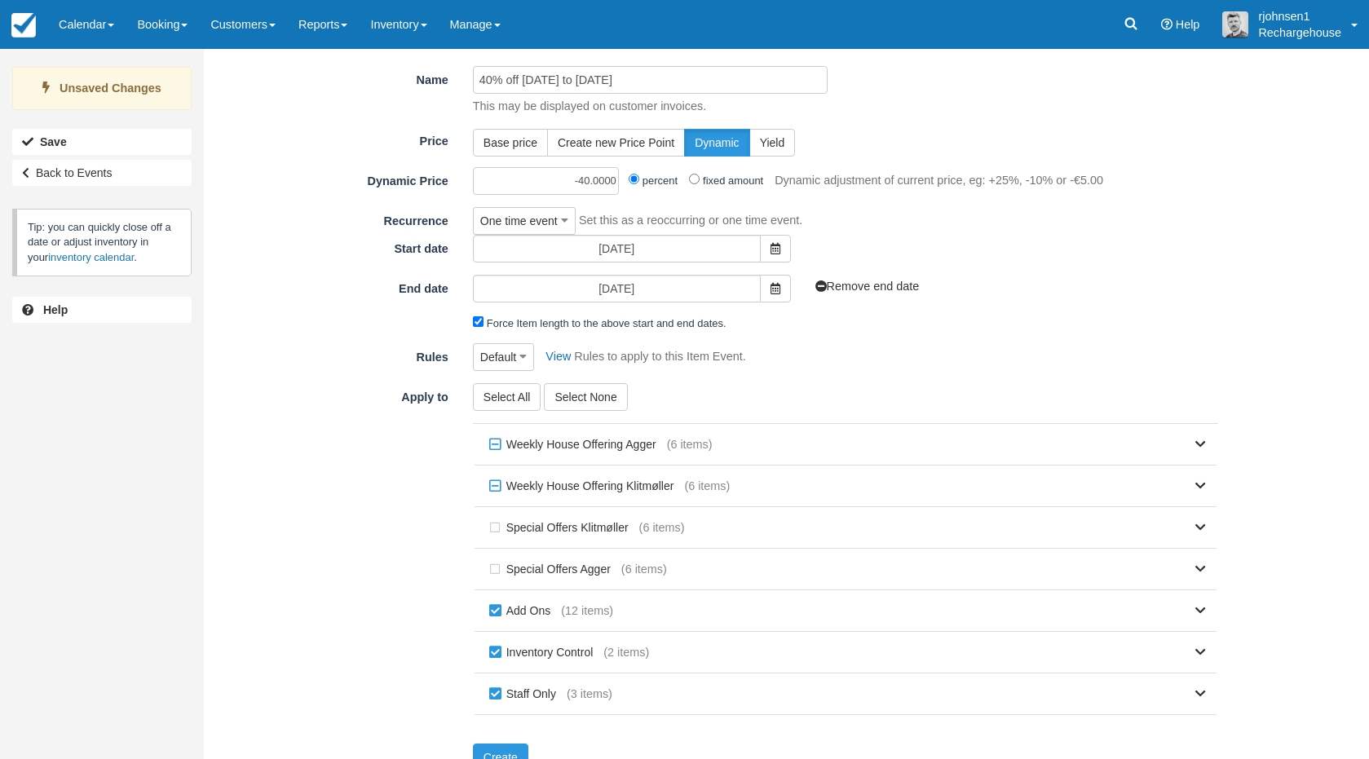
scroll to position [210, 0]
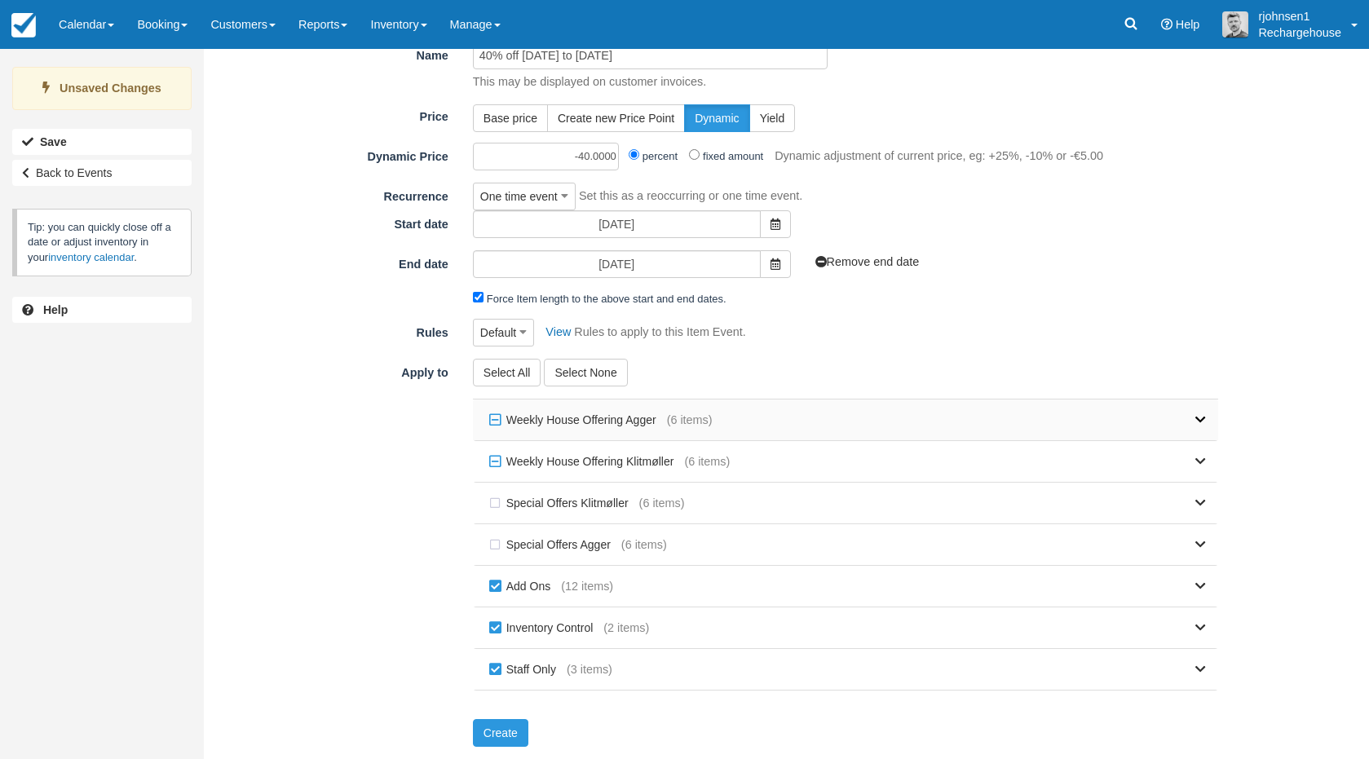
click at [1203, 422] on icon at bounding box center [1200, 419] width 11 height 11
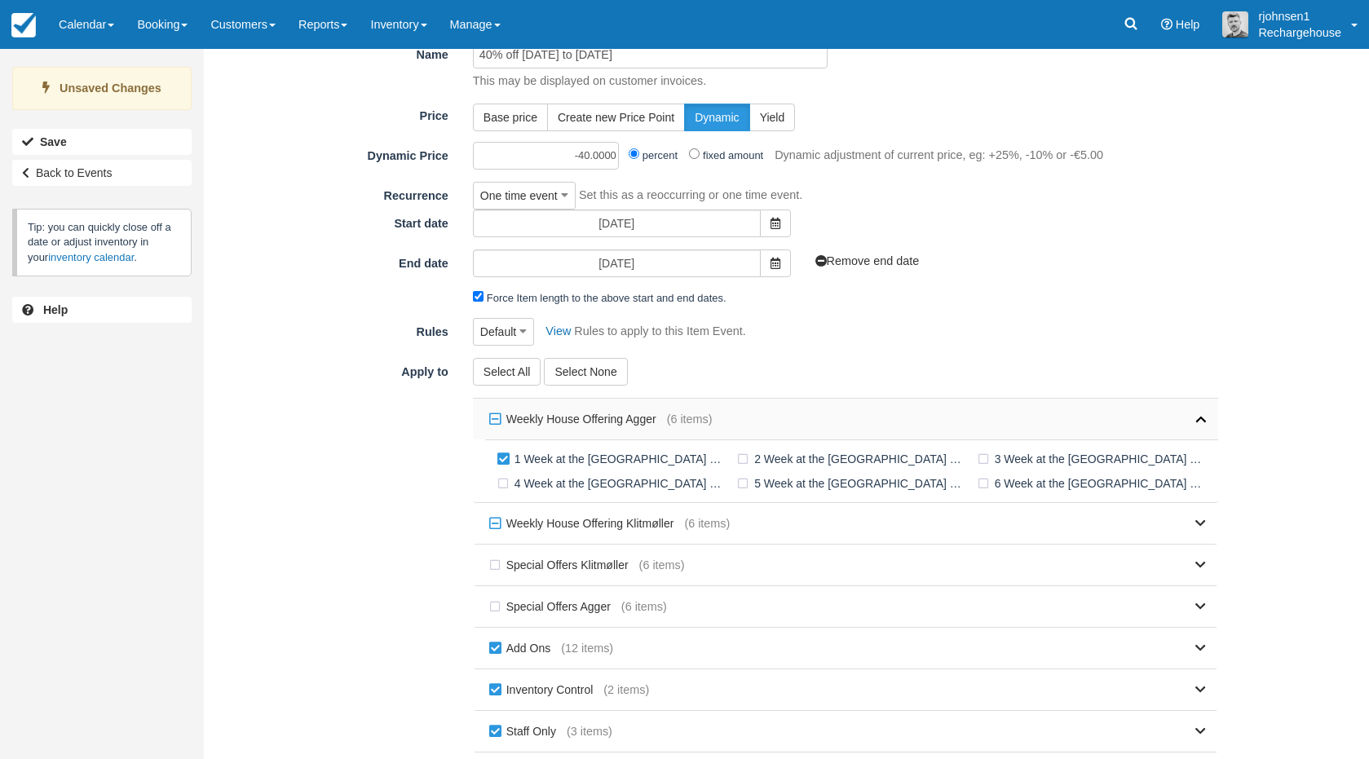
click at [1203, 422] on icon at bounding box center [1200, 418] width 11 height 11
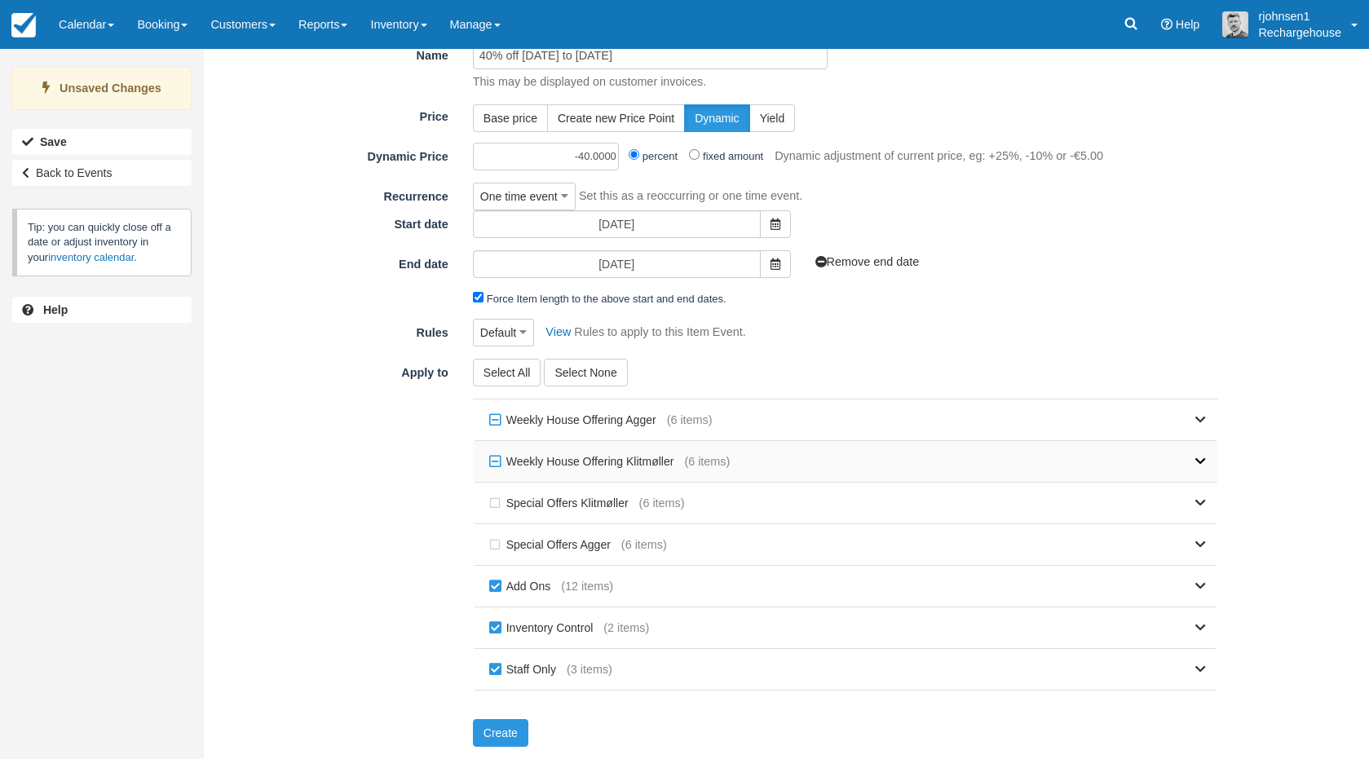
click at [1204, 460] on icon at bounding box center [1200, 461] width 11 height 11
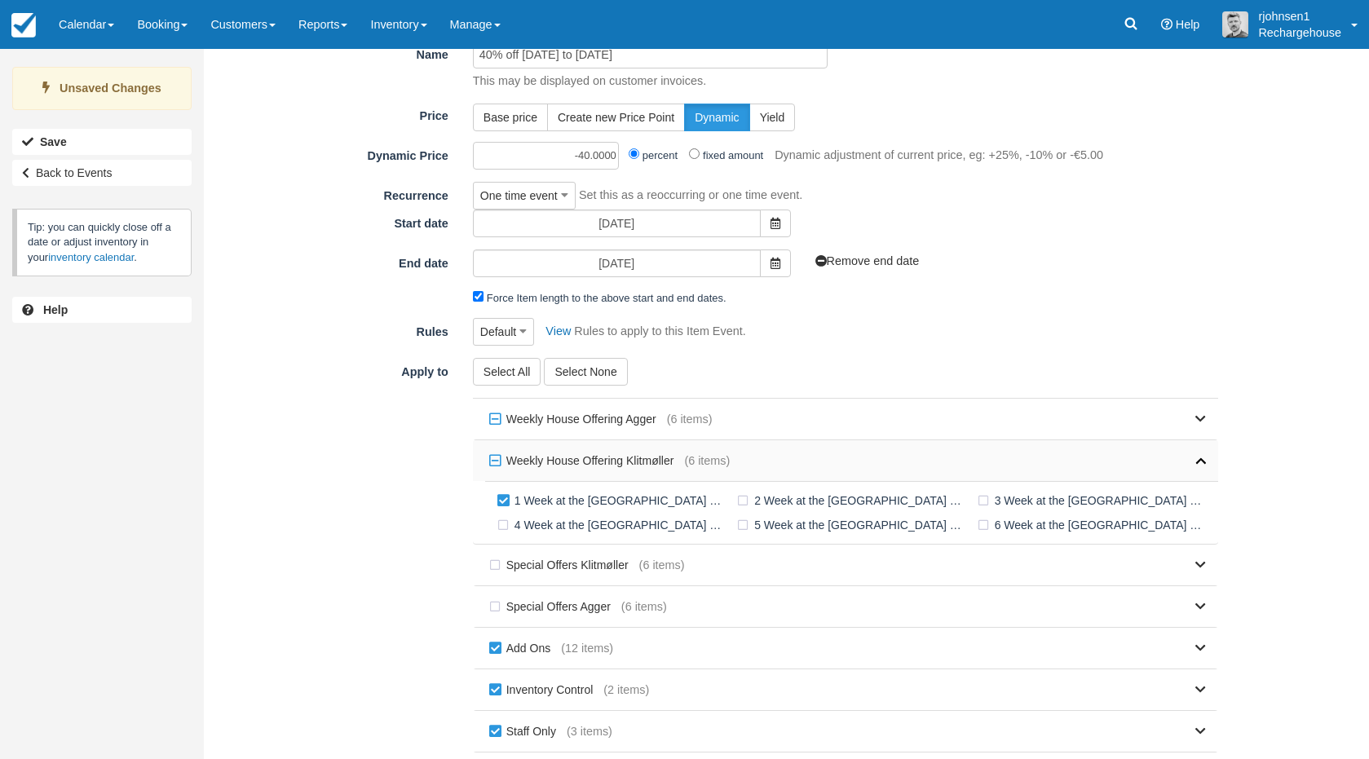
click at [1204, 460] on icon at bounding box center [1200, 460] width 11 height 11
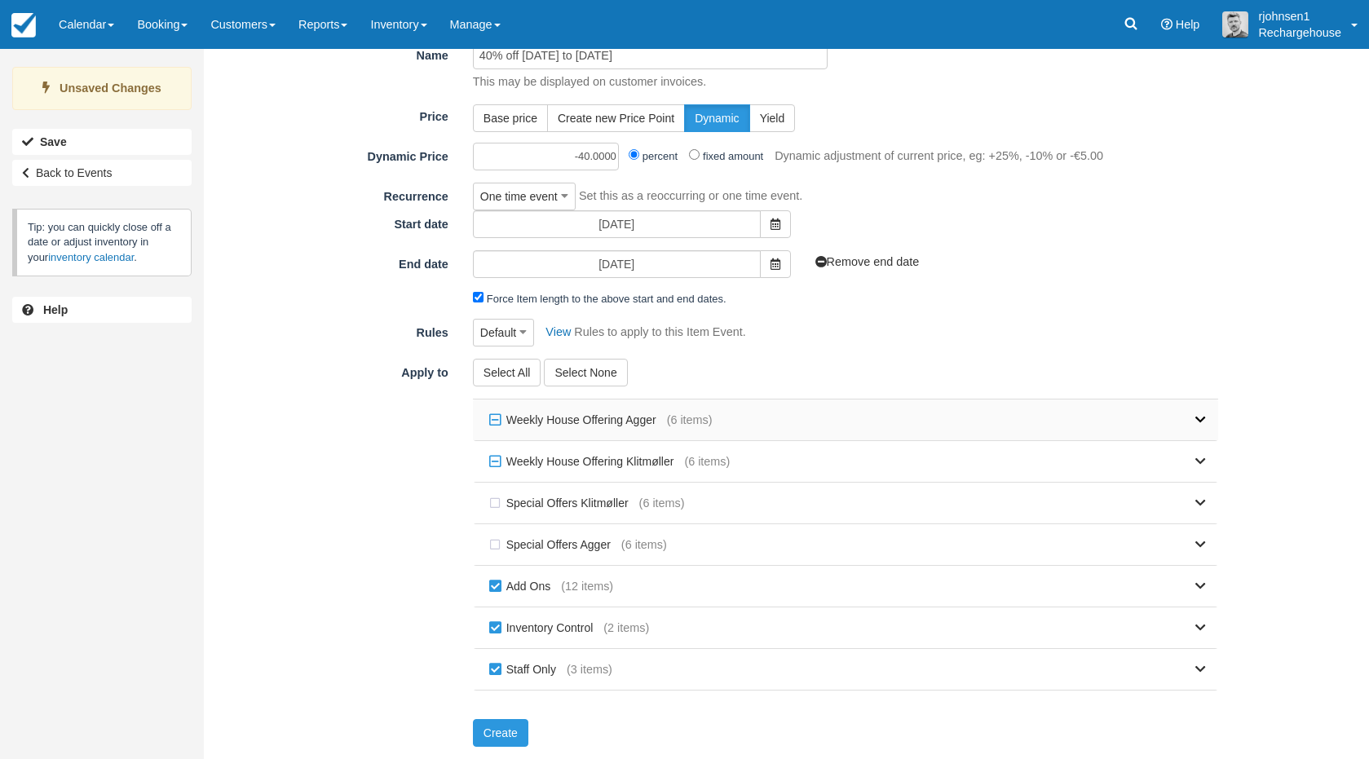
scroll to position [0, 0]
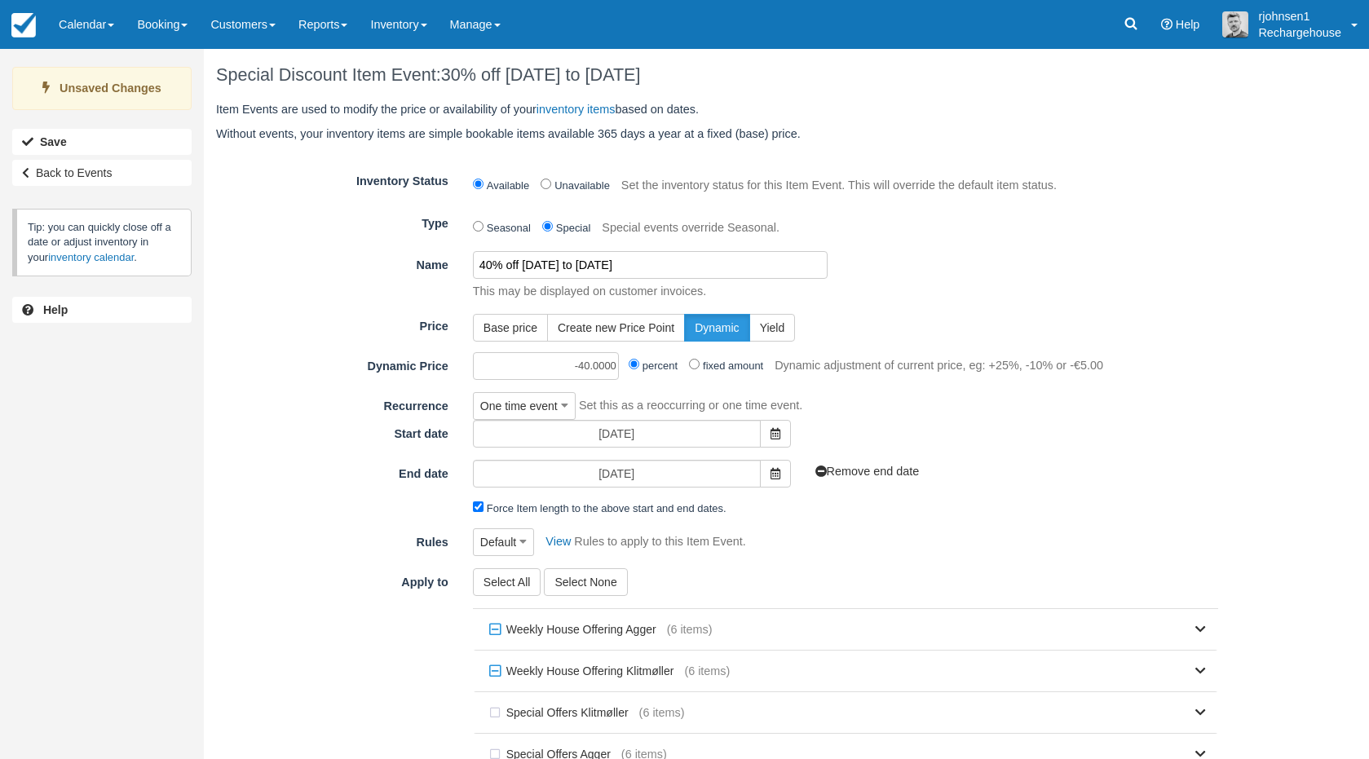
click at [541, 269] on input "40% off Feb 16 to Feb 22, 2025" at bounding box center [650, 265] width 355 height 28
click at [605, 268] on input "40% off Oct 04 to Feb 22, 2025" at bounding box center [650, 265] width 355 height 28
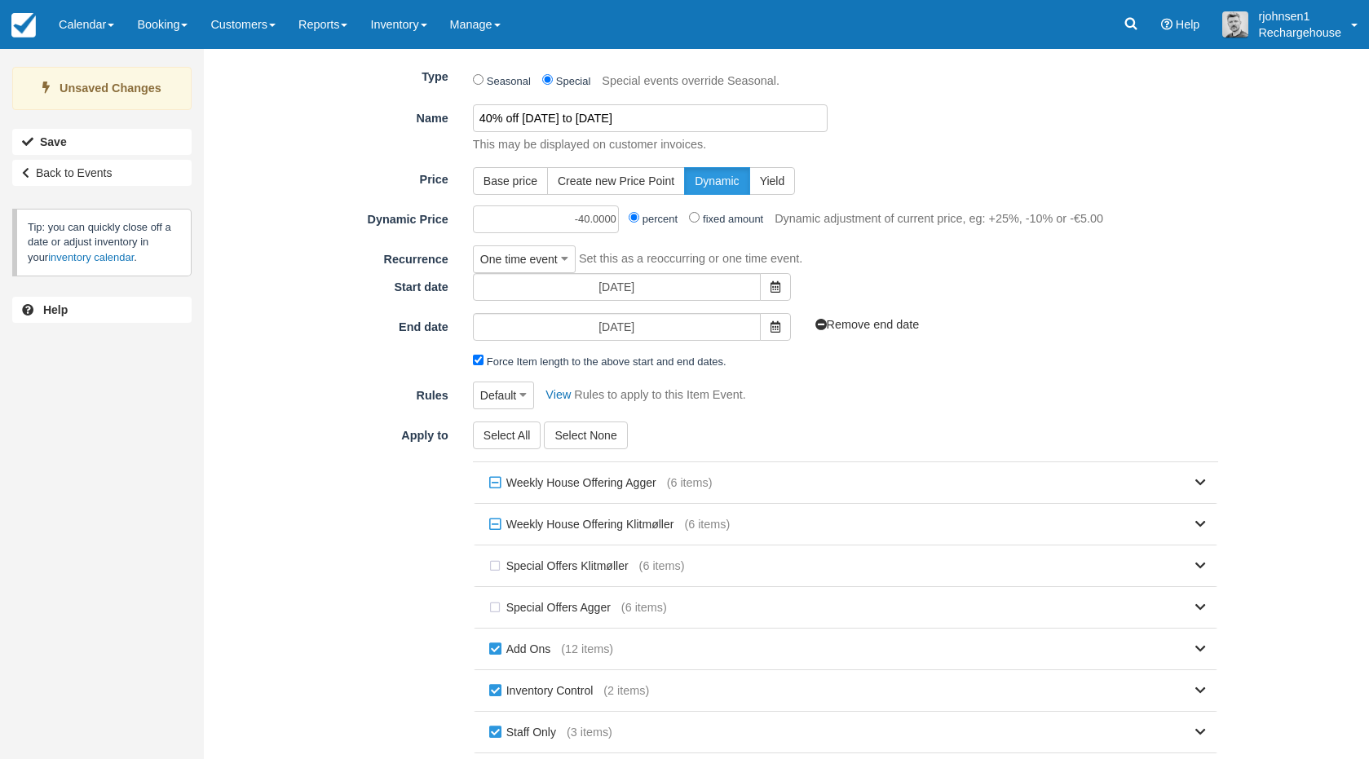
scroll to position [210, 0]
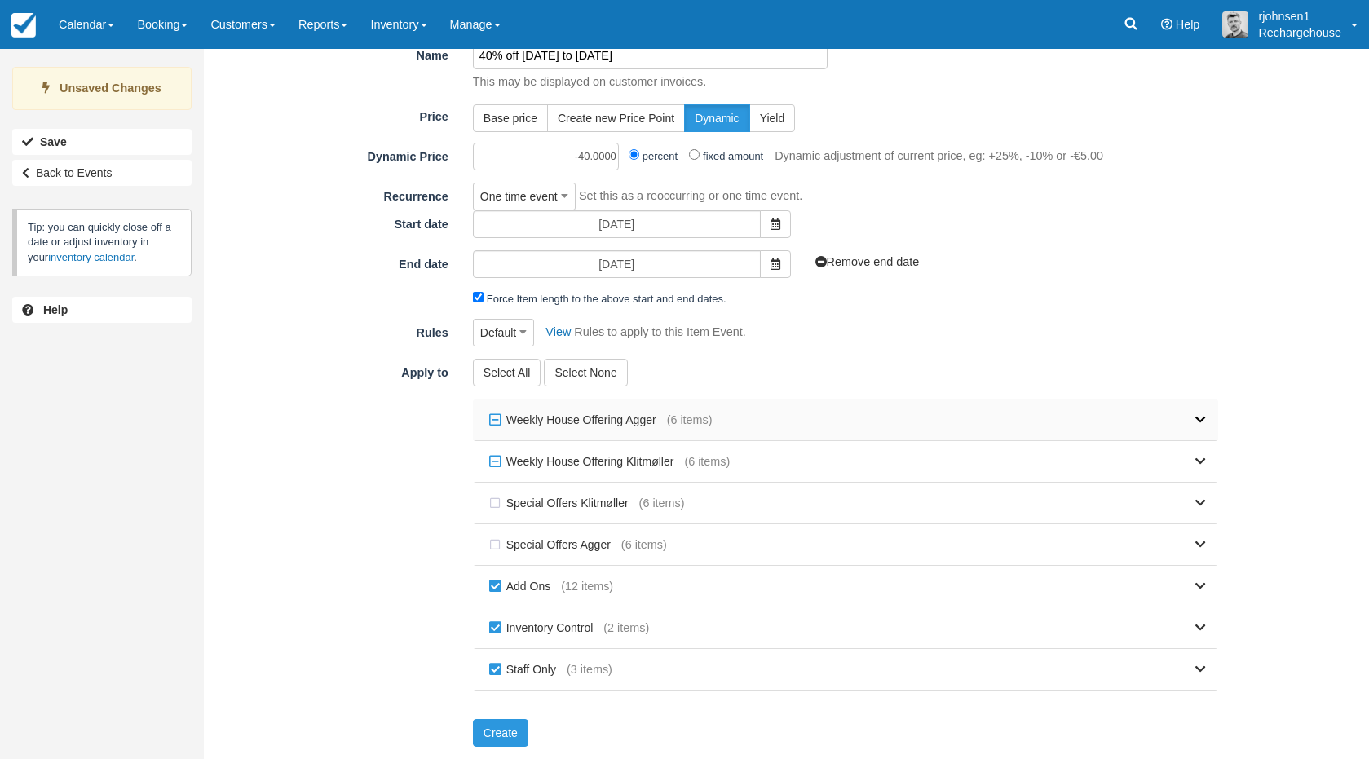
type input "40% off [DATE] to [DATE]"
click at [1205, 415] on icon at bounding box center [1200, 419] width 11 height 11
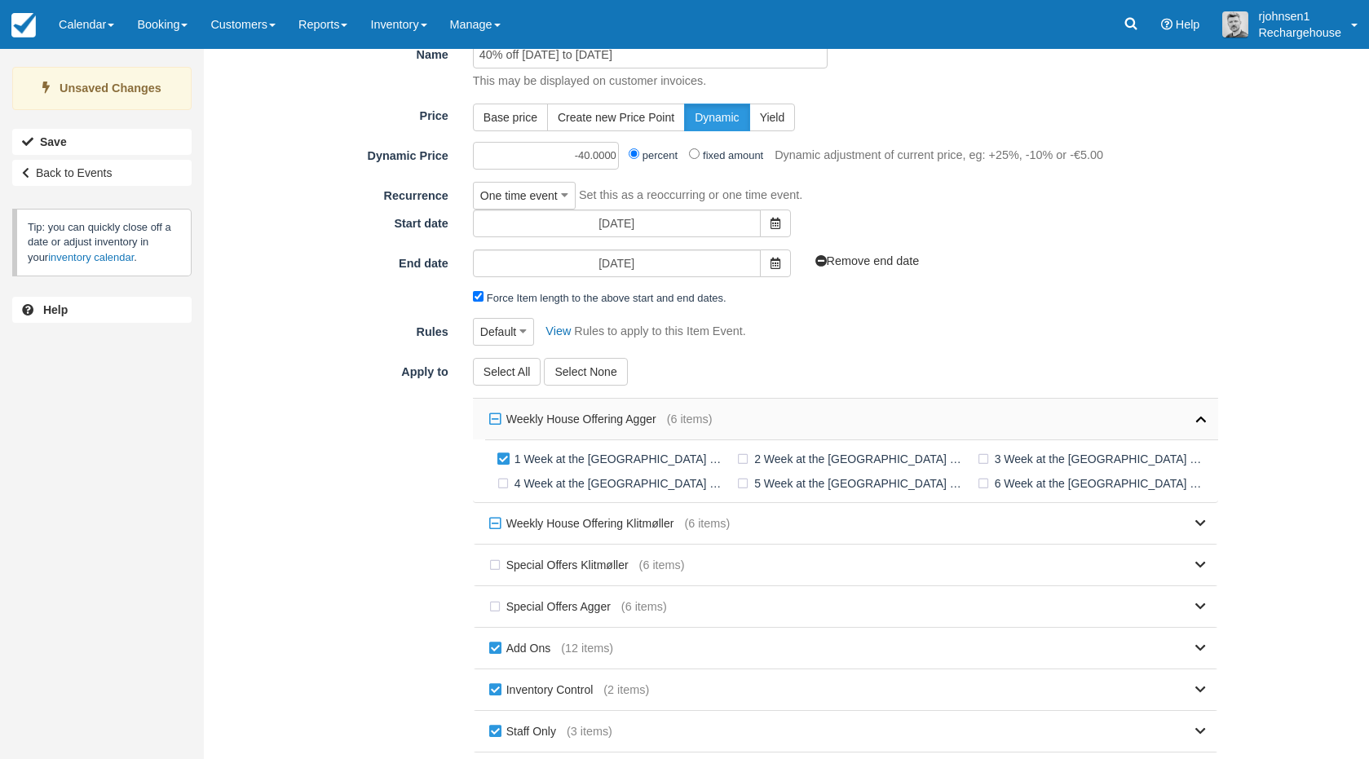
click at [1205, 415] on icon at bounding box center [1200, 418] width 11 height 11
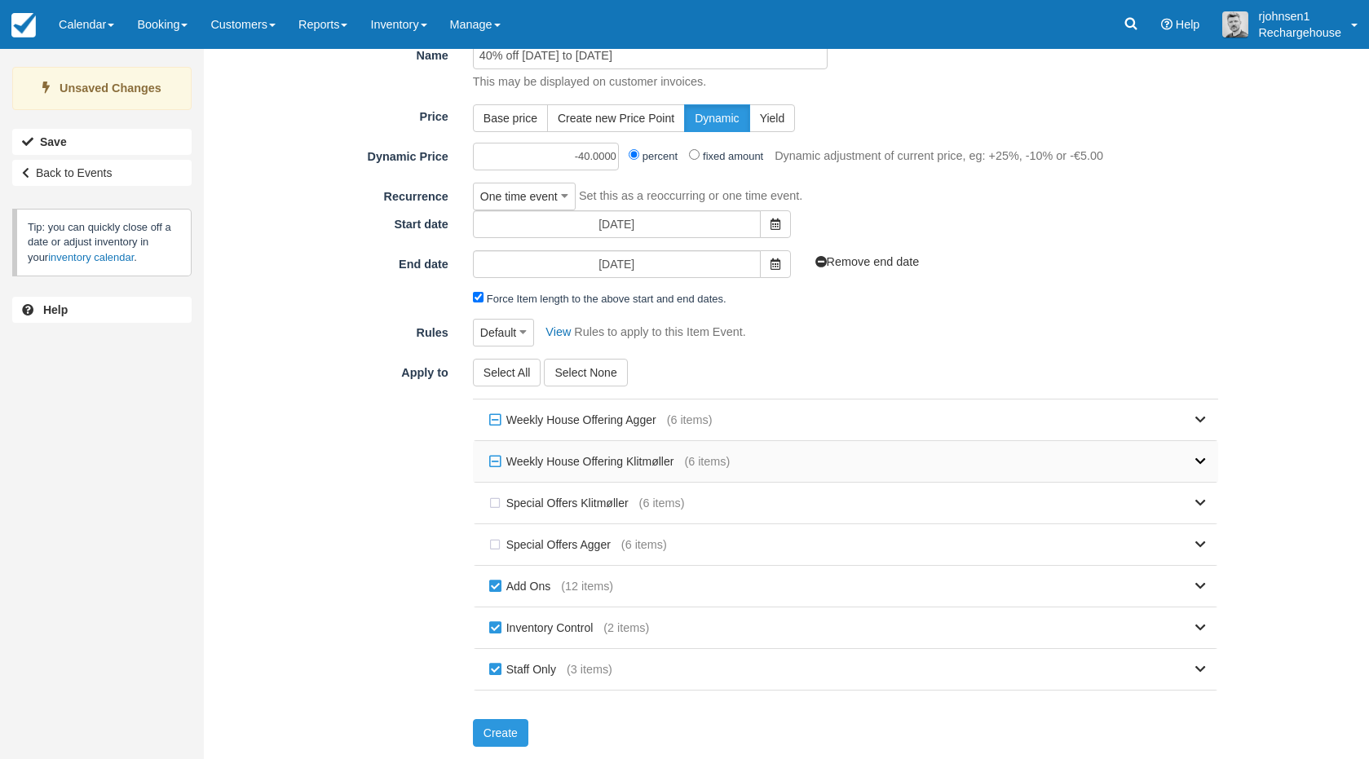
click at [1201, 461] on icon at bounding box center [1200, 461] width 11 height 11
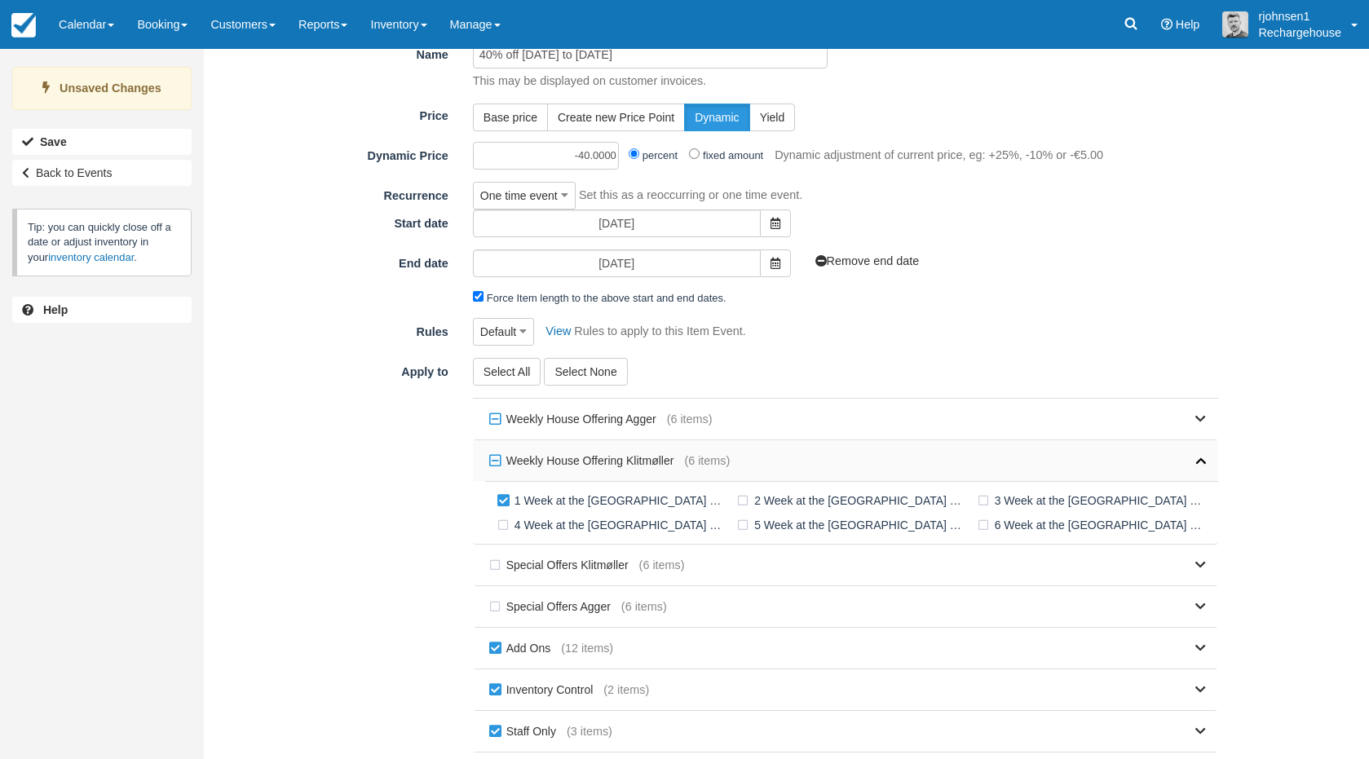
click at [1201, 461] on icon at bounding box center [1200, 460] width 11 height 11
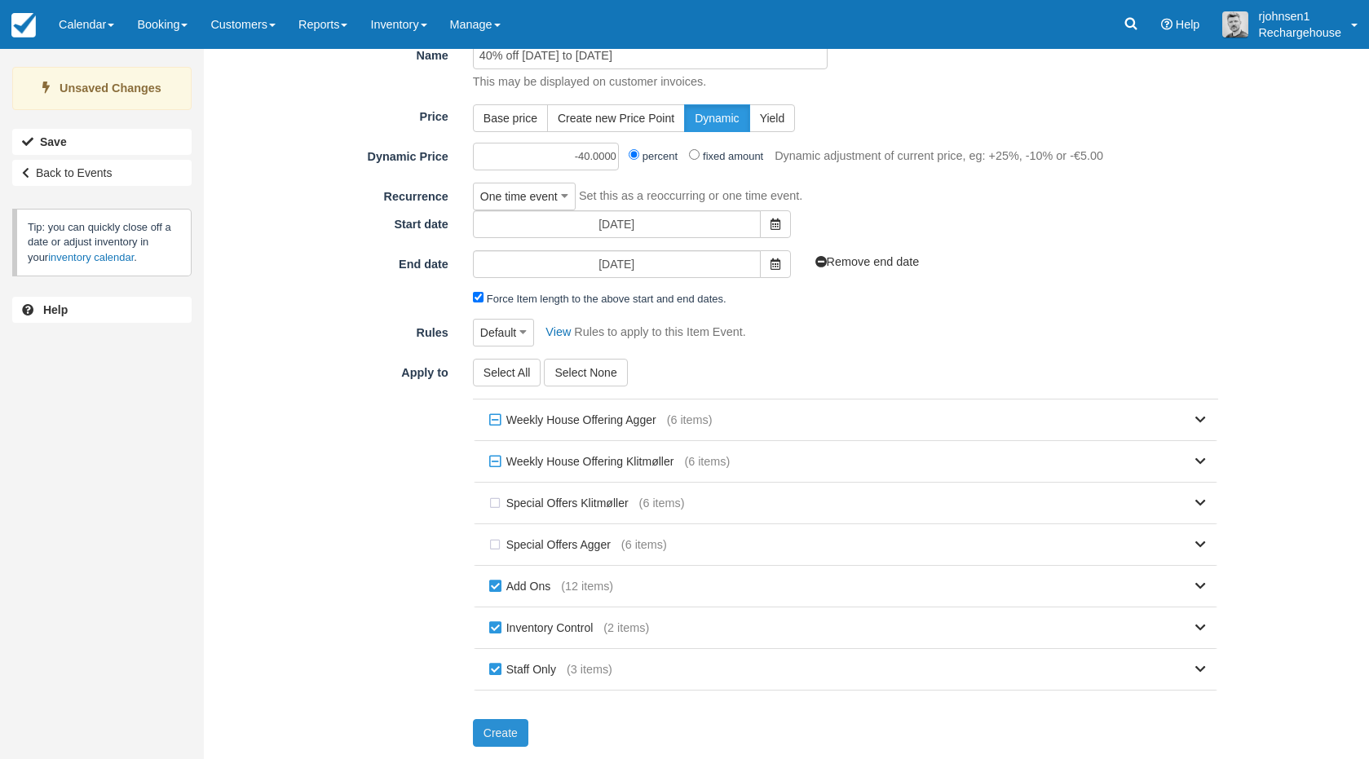
click at [502, 731] on button "Create" at bounding box center [500, 733] width 55 height 28
